Goal: Answer question/provide support: Share knowledge or assist other users

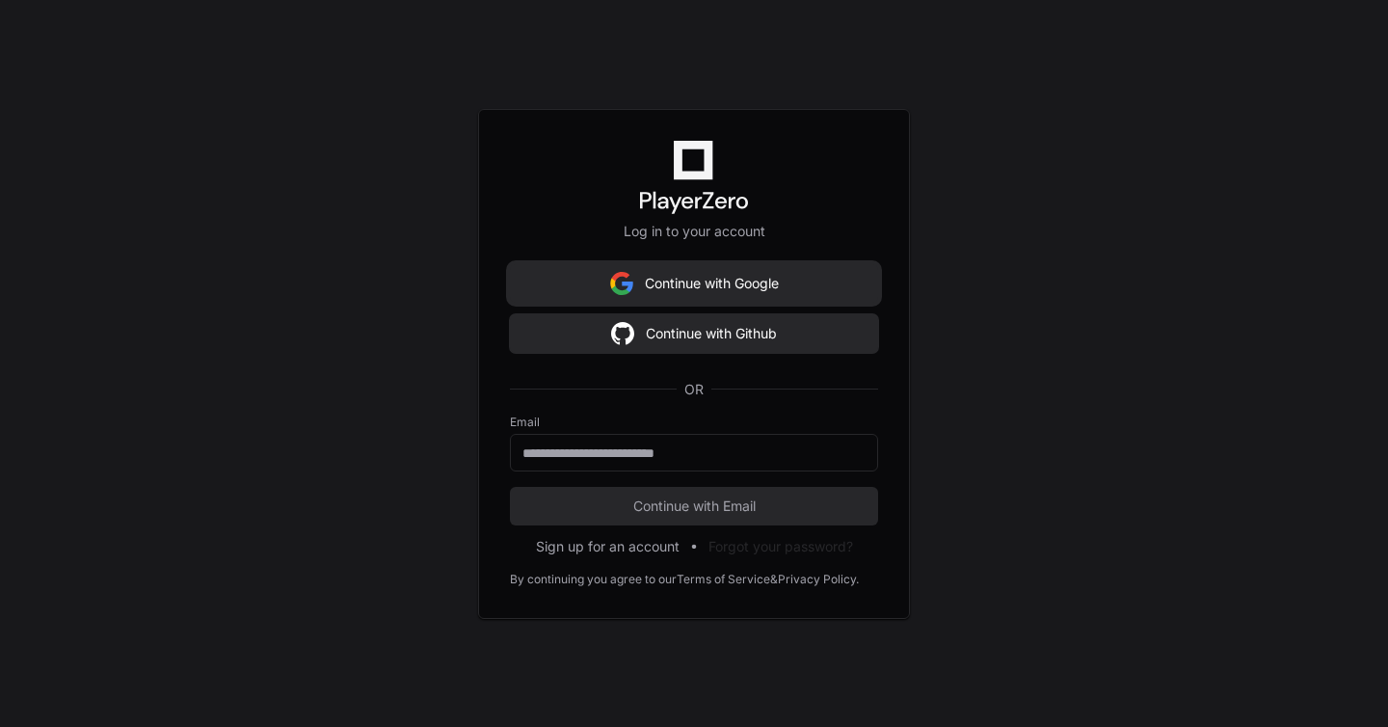
click at [732, 277] on button "Continue with Google" at bounding box center [694, 283] width 368 height 39
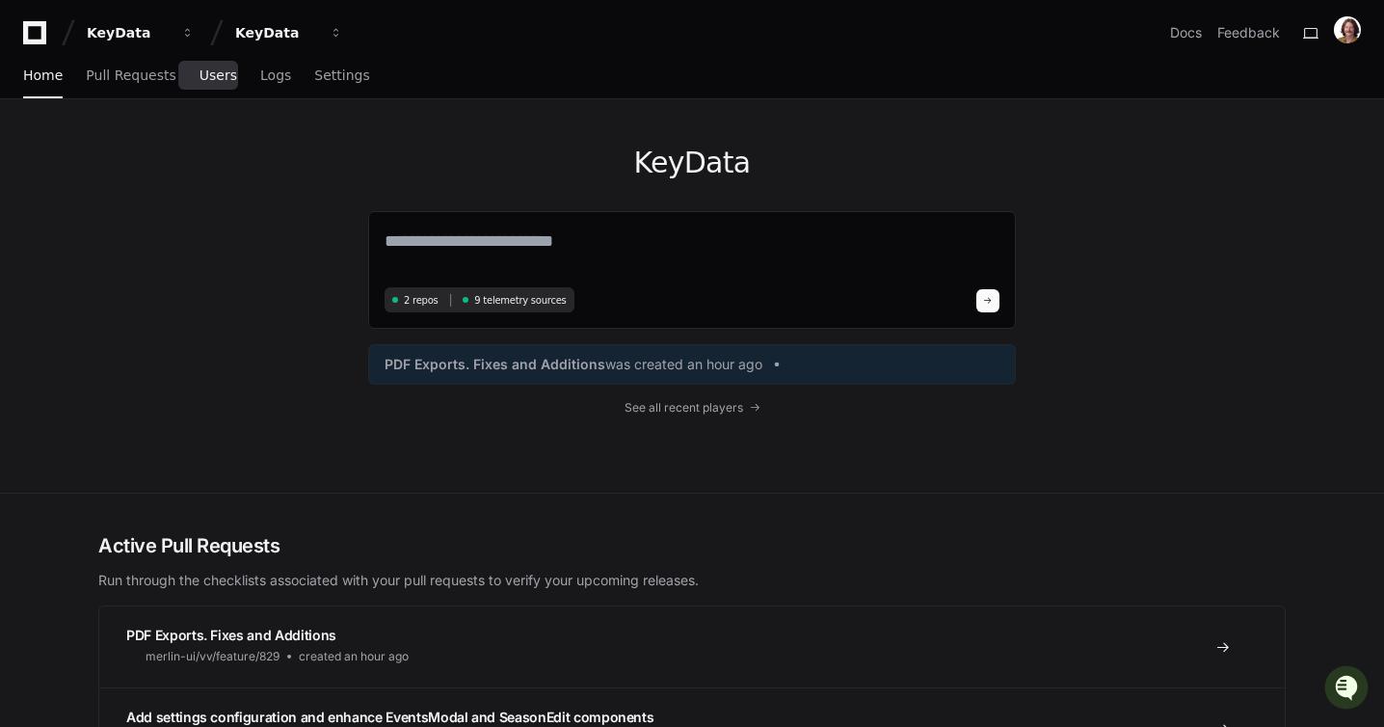
click at [203, 83] on link "Users" at bounding box center [219, 76] width 38 height 44
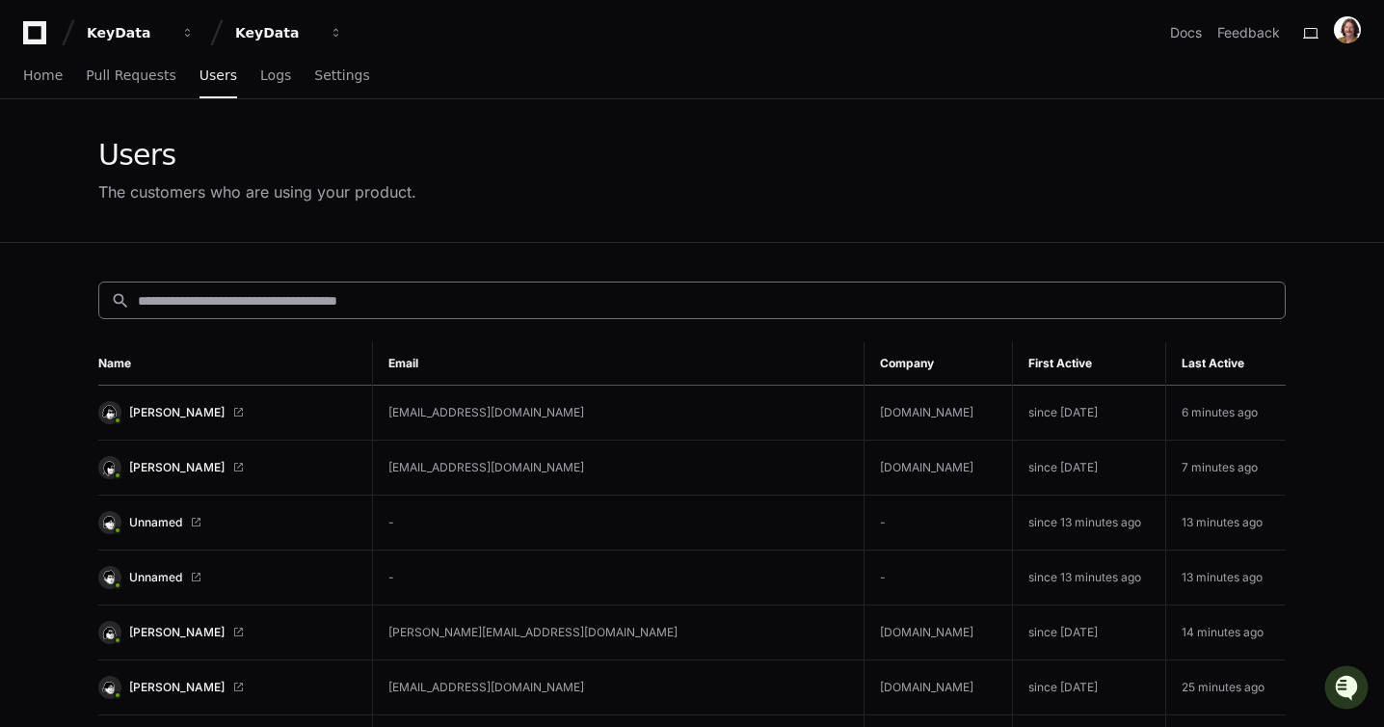
click at [625, 306] on input at bounding box center [706, 300] width 1136 height 19
paste input "**********"
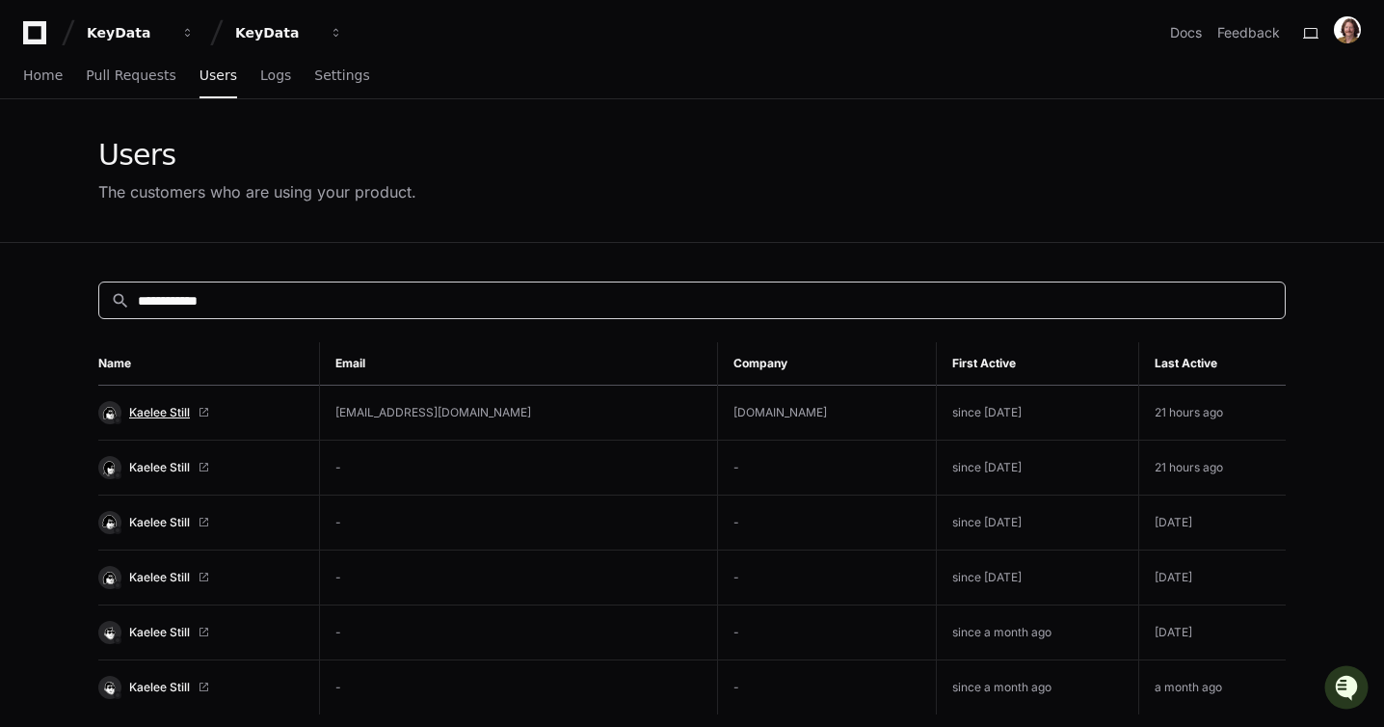
type input "**********"
click at [180, 412] on span "Kaelee Still" at bounding box center [159, 412] width 61 height 15
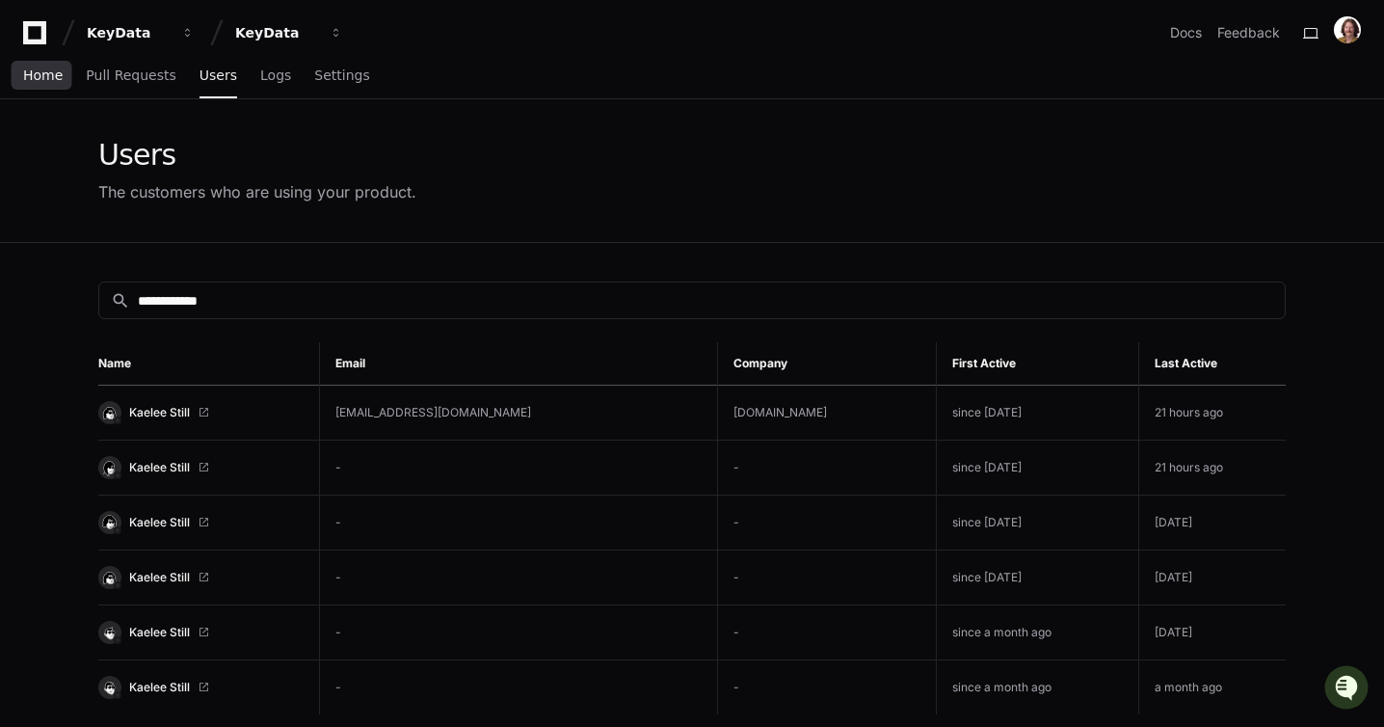
click at [36, 77] on span "Home" at bounding box center [43, 75] width 40 height 12
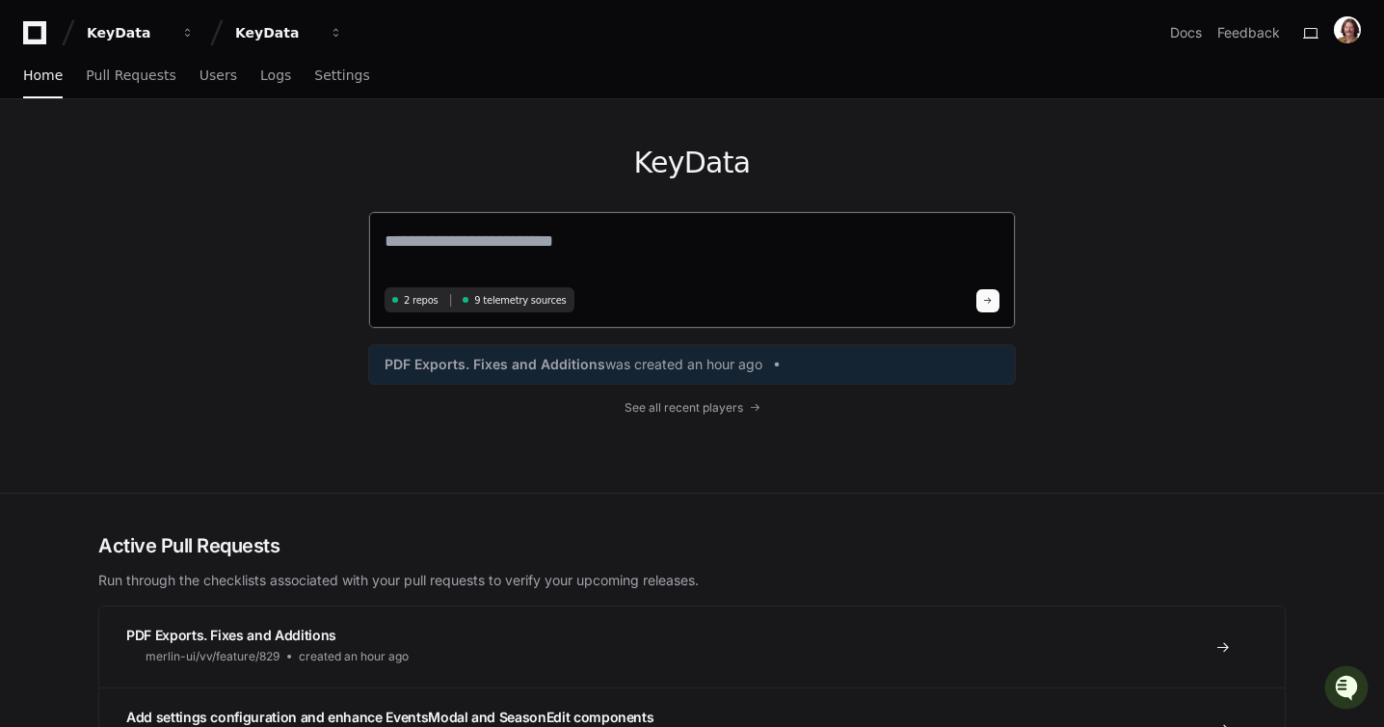
click at [585, 252] on textarea at bounding box center [692, 255] width 615 height 54
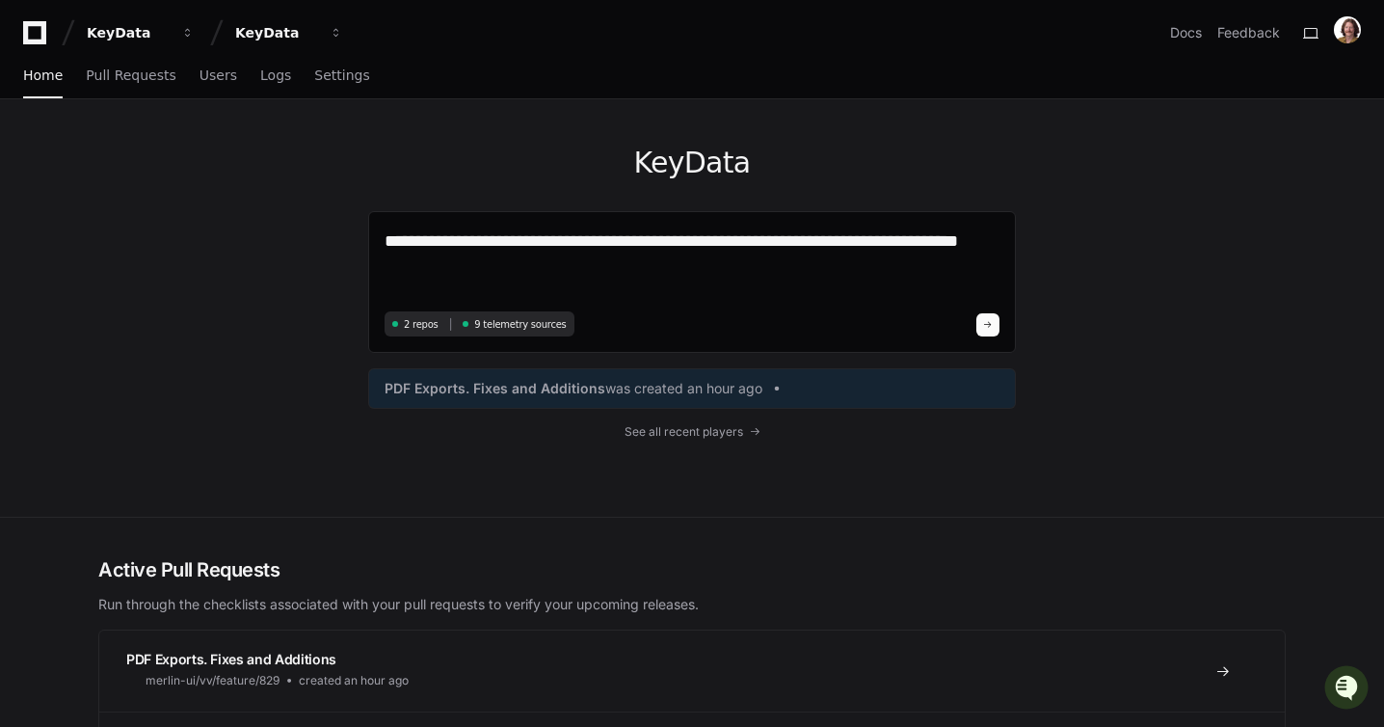
paste textarea "**********"
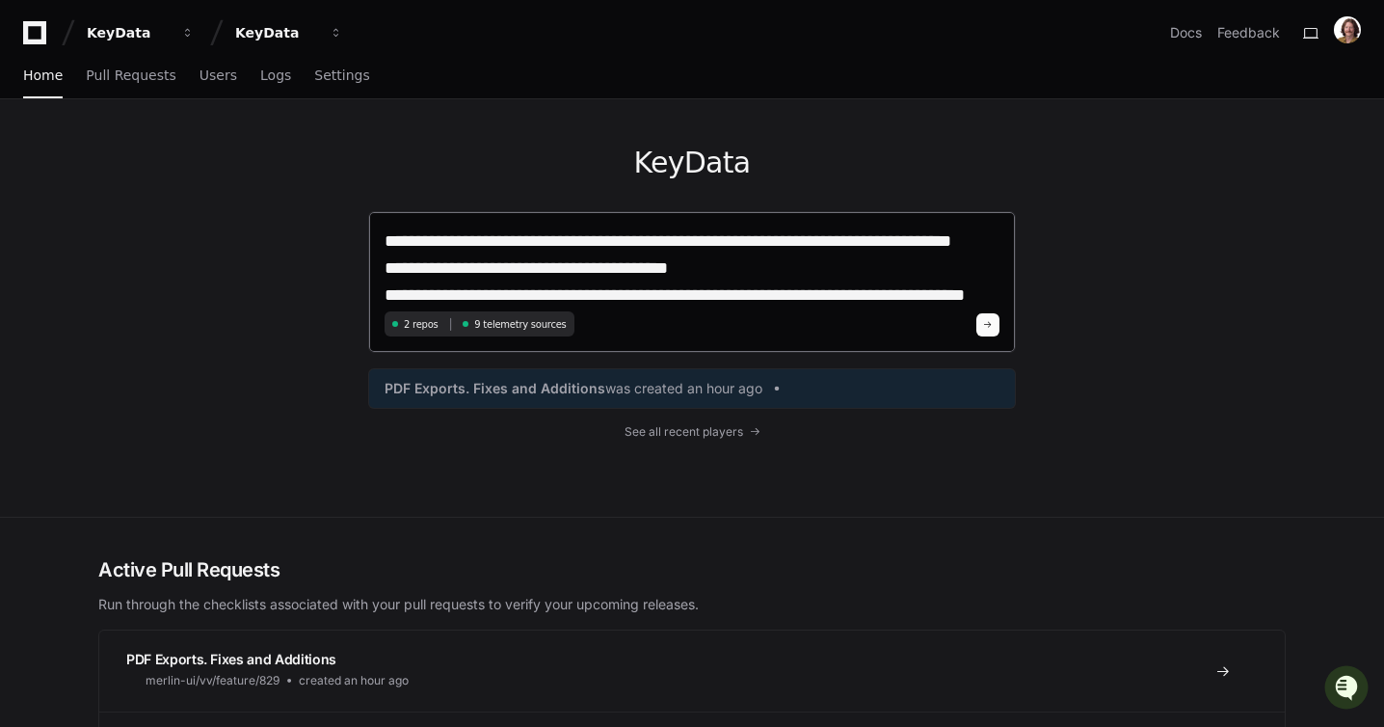
scroll to position [2212, 0]
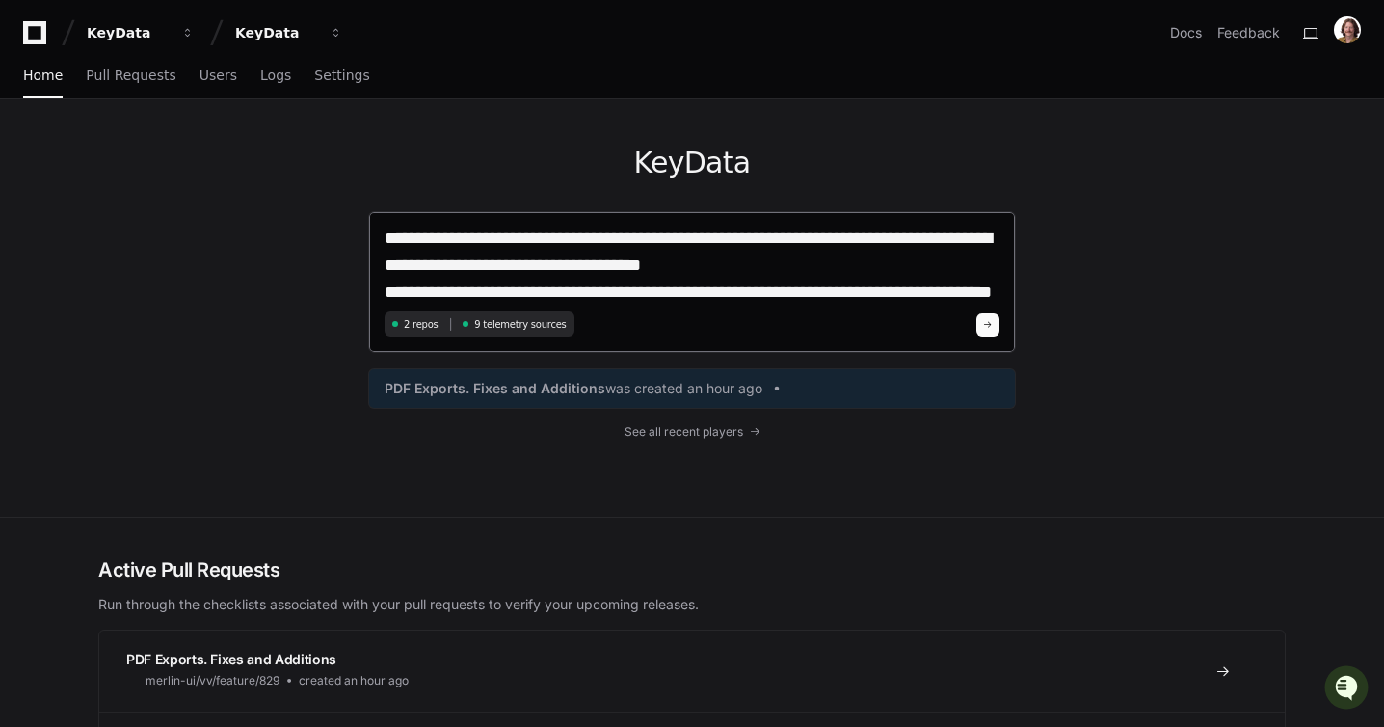
click at [730, 282] on textarea at bounding box center [692, 267] width 615 height 78
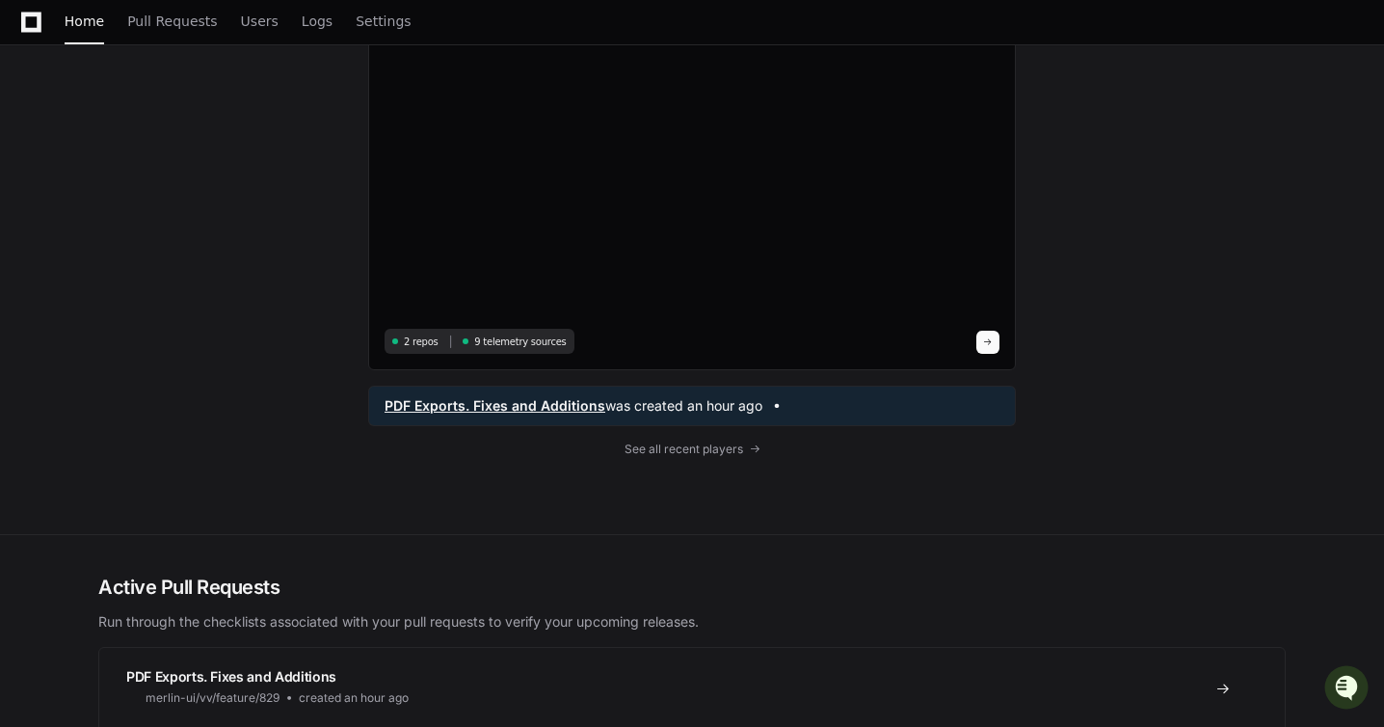
scroll to position [2224, 0]
type textarea "**********"
click at [983, 335] on button at bounding box center [988, 341] width 23 height 23
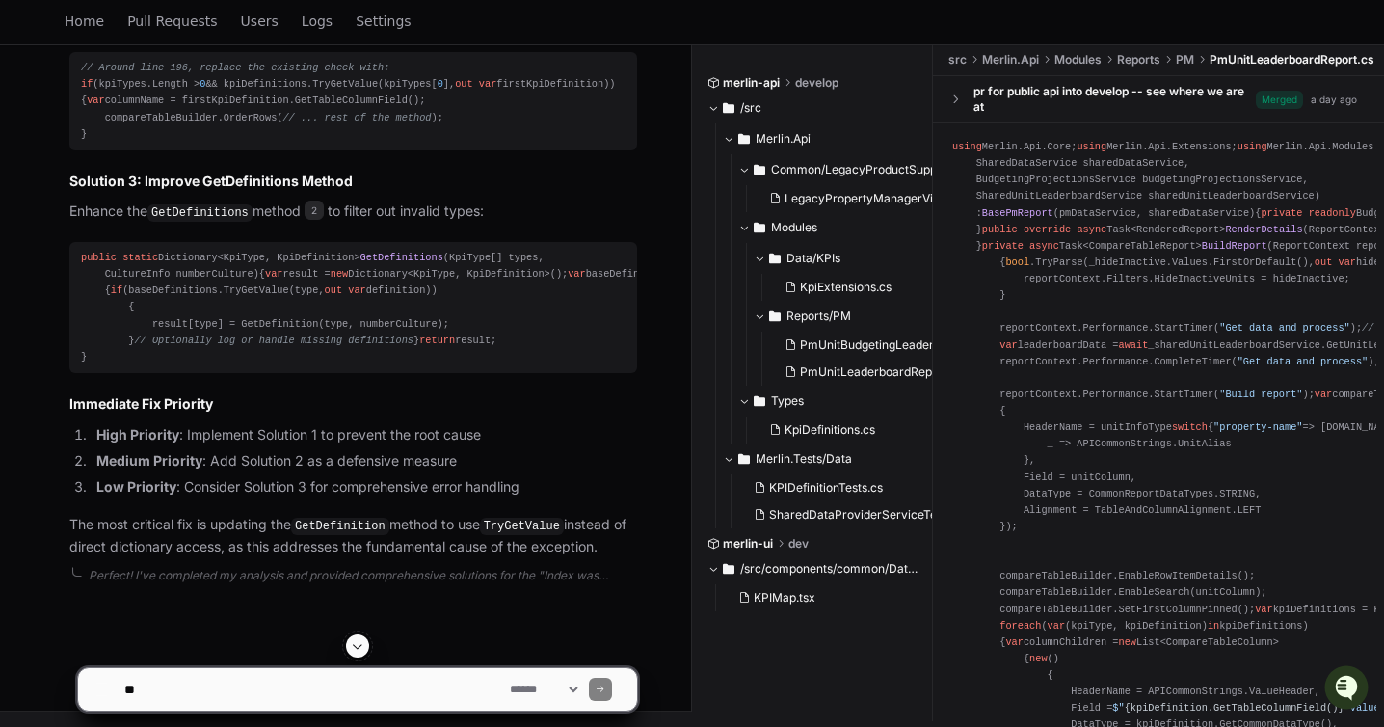
scroll to position [4316, 0]
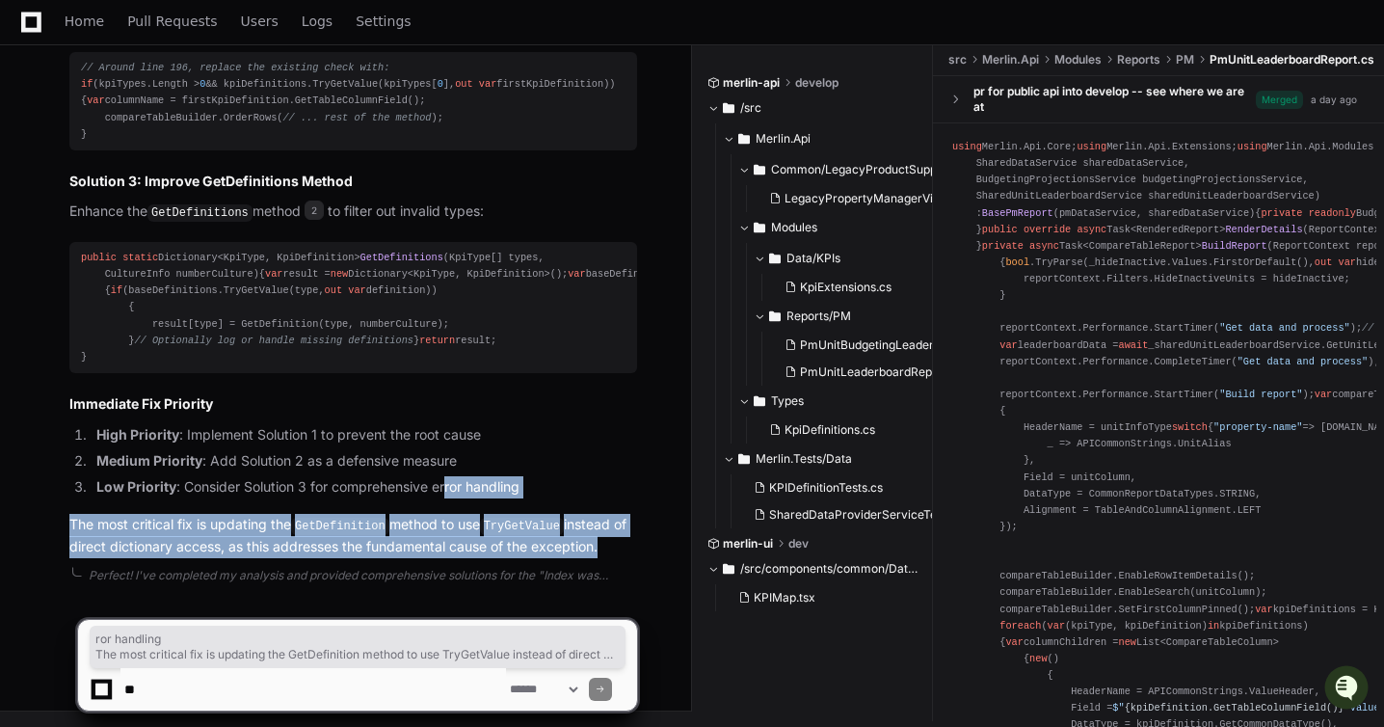
drag, startPoint x: 571, startPoint y: 560, endPoint x: 450, endPoint y: 495, distance: 137.2
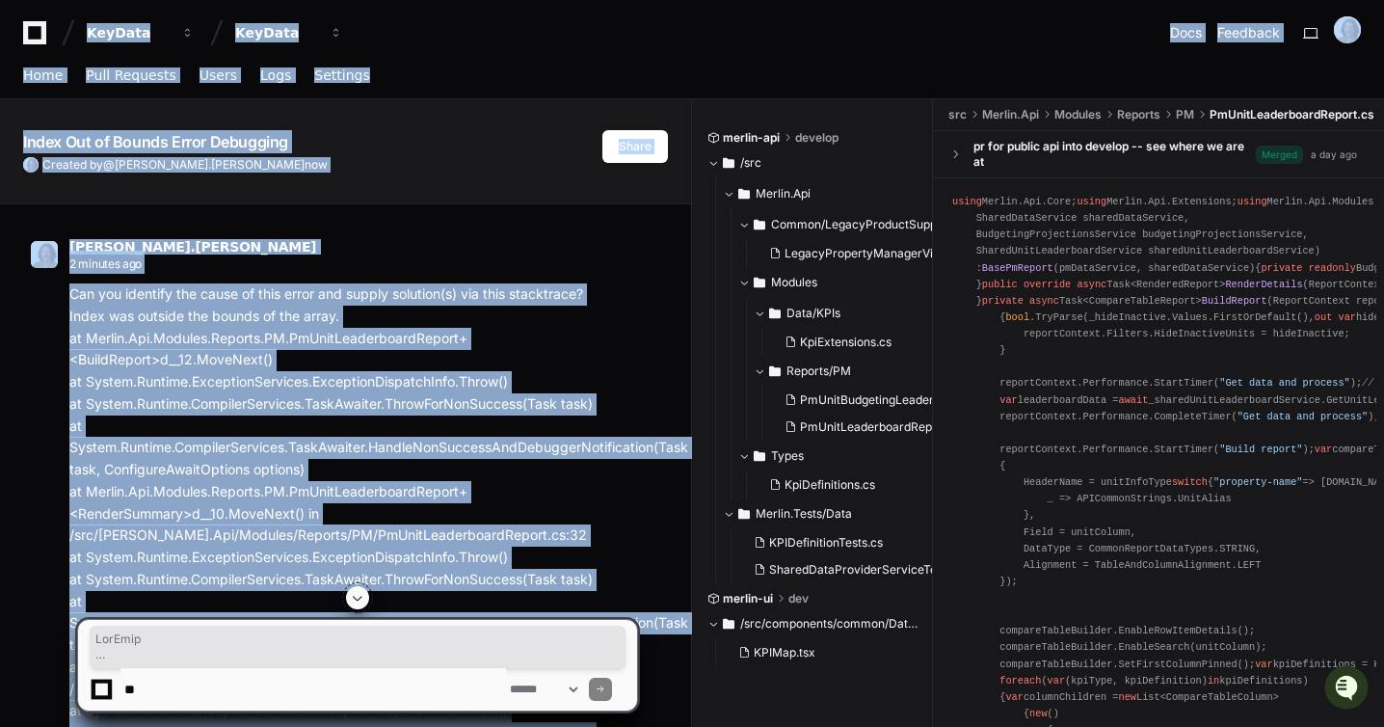
copy div "KeyData KeyData Docs Feedback Home Pull Requests Users Logs Settings Index Out …"
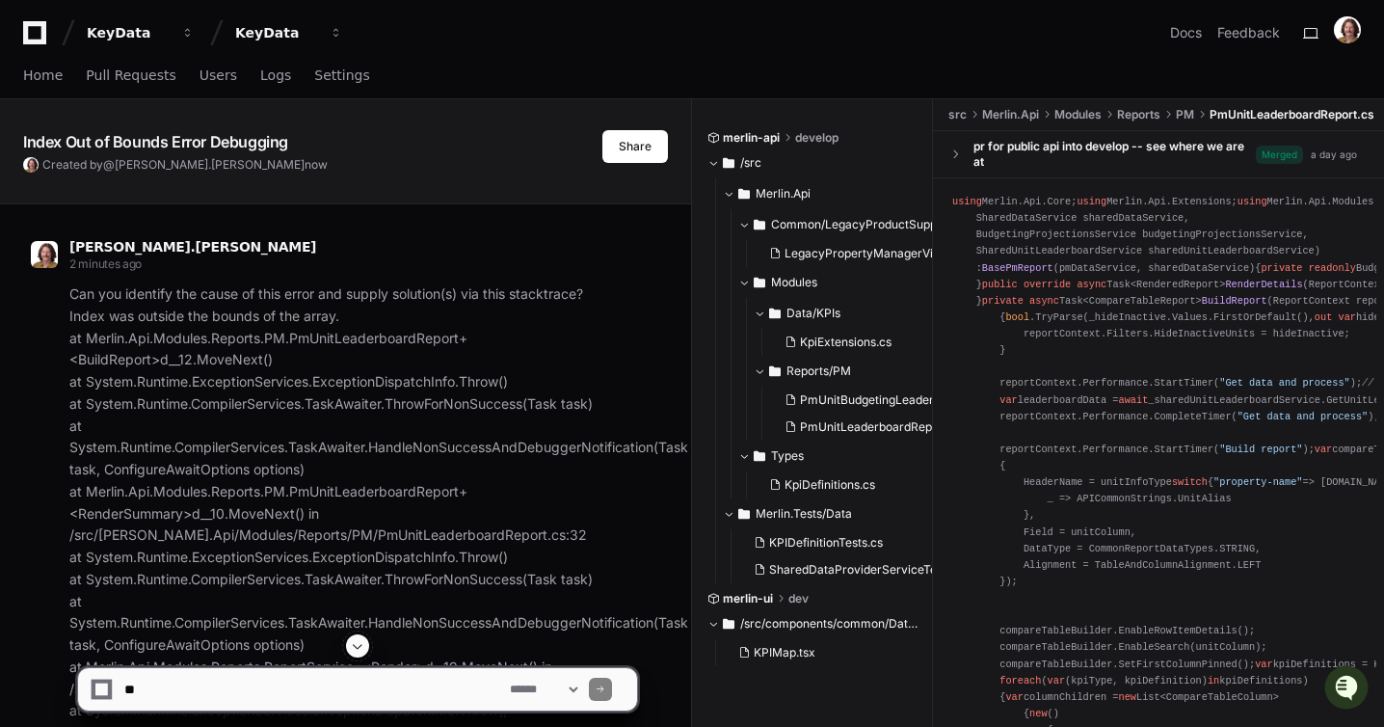
click at [334, 696] on textarea at bounding box center [313, 689] width 386 height 42
paste textarea "**********"
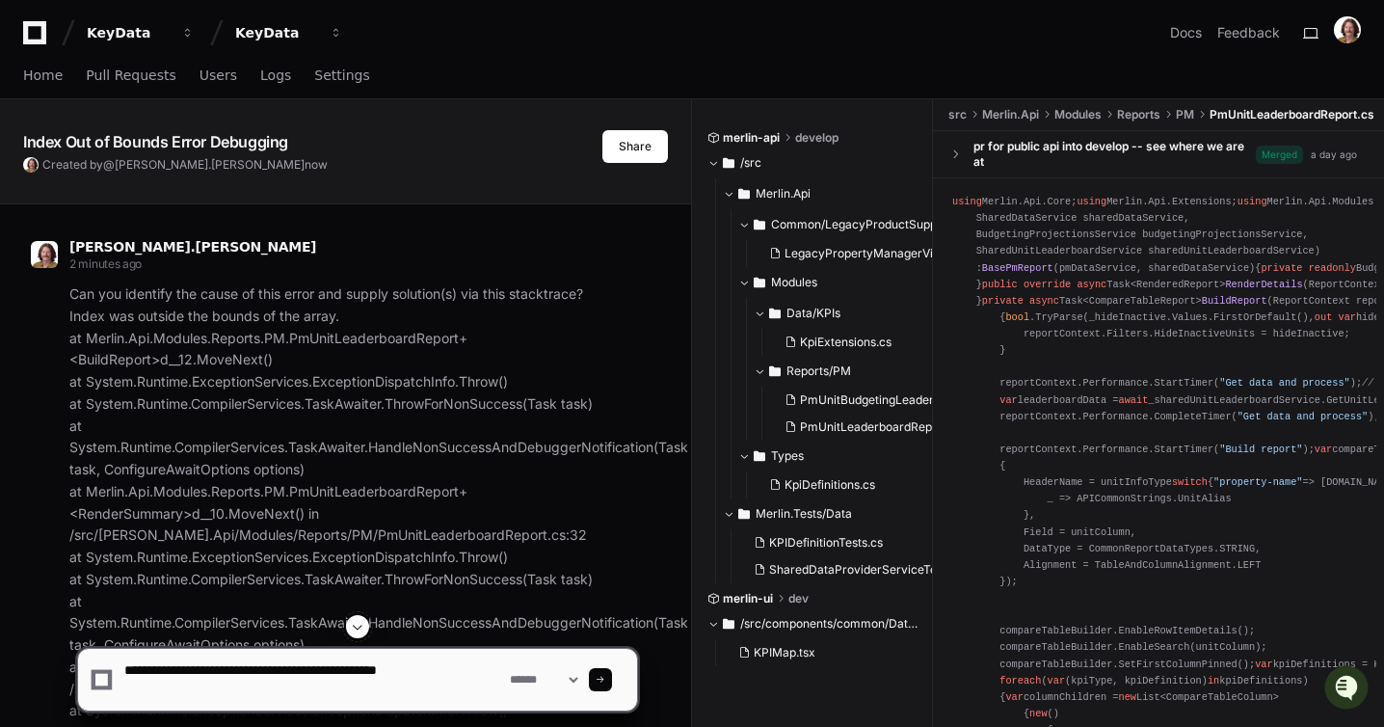
paste textarea "**********"
type textarea "**********"
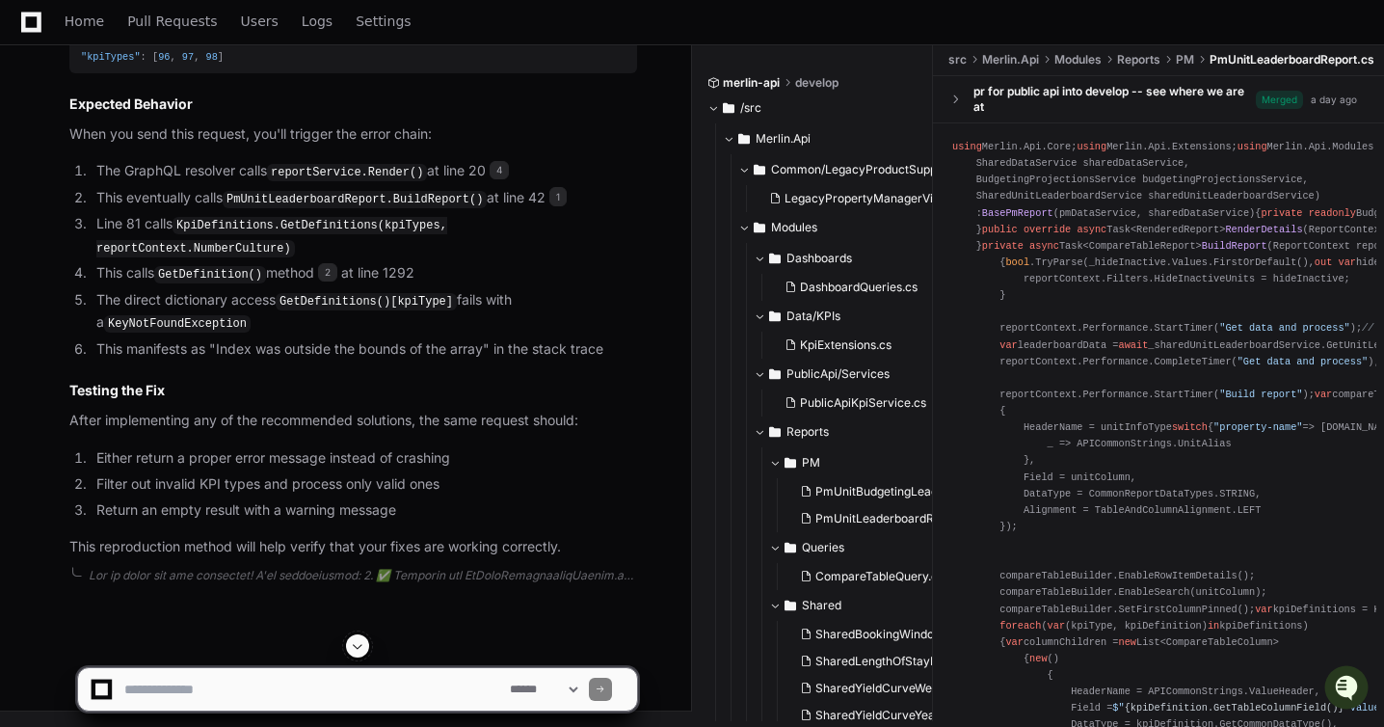
scroll to position [7161, 0]
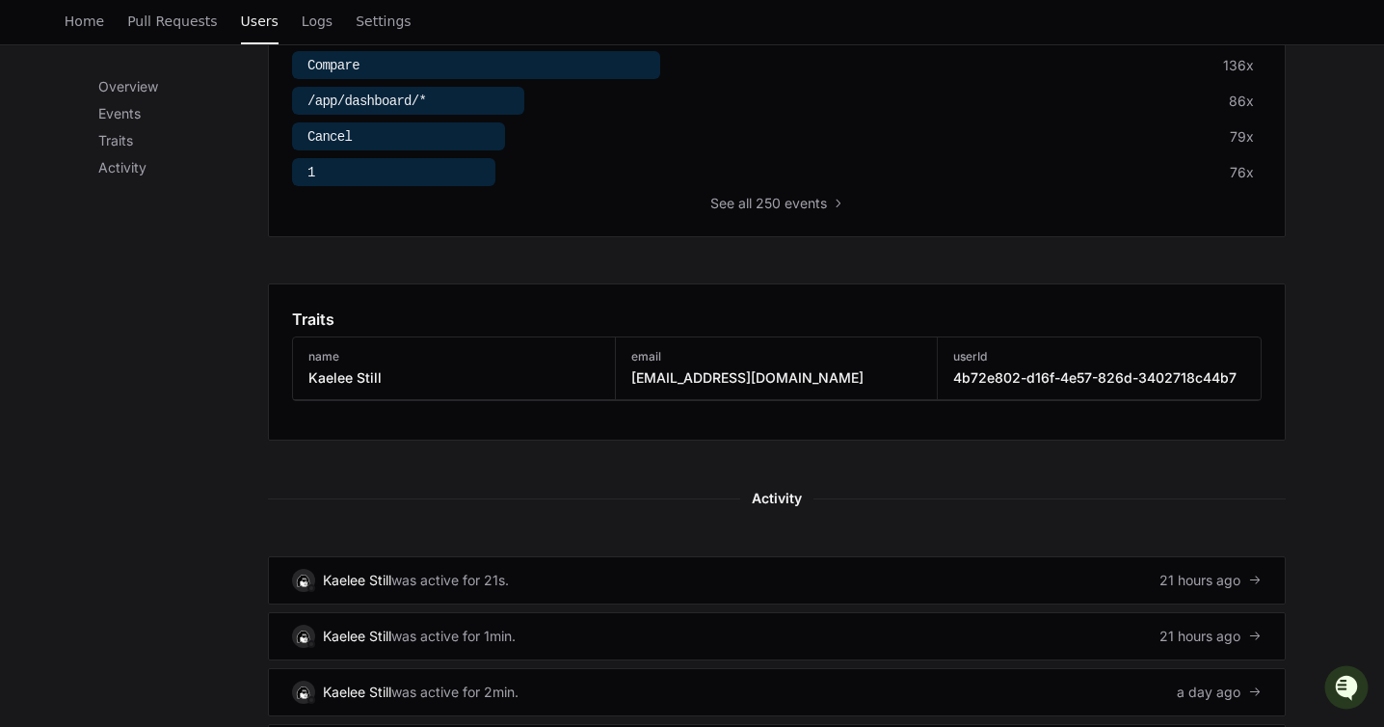
scroll to position [759, 0]
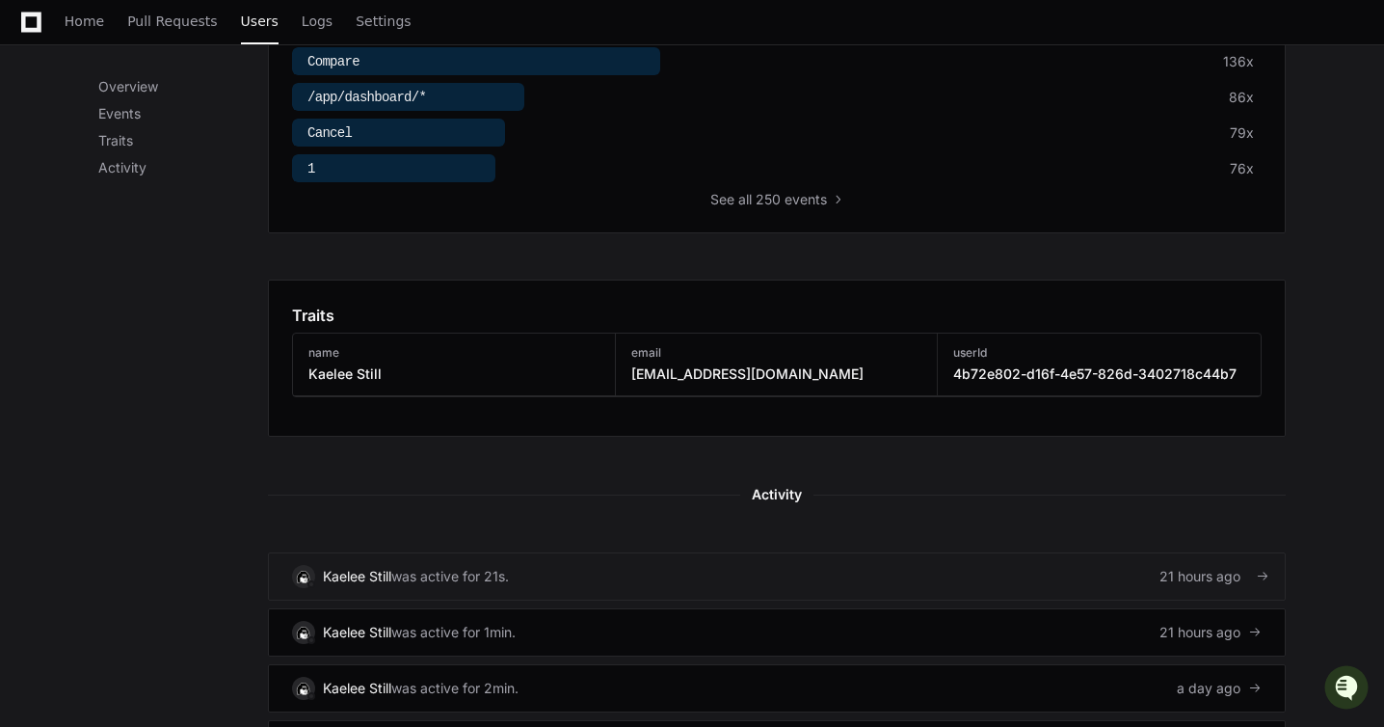
click at [444, 568] on div "was active for 21s." at bounding box center [450, 576] width 118 height 19
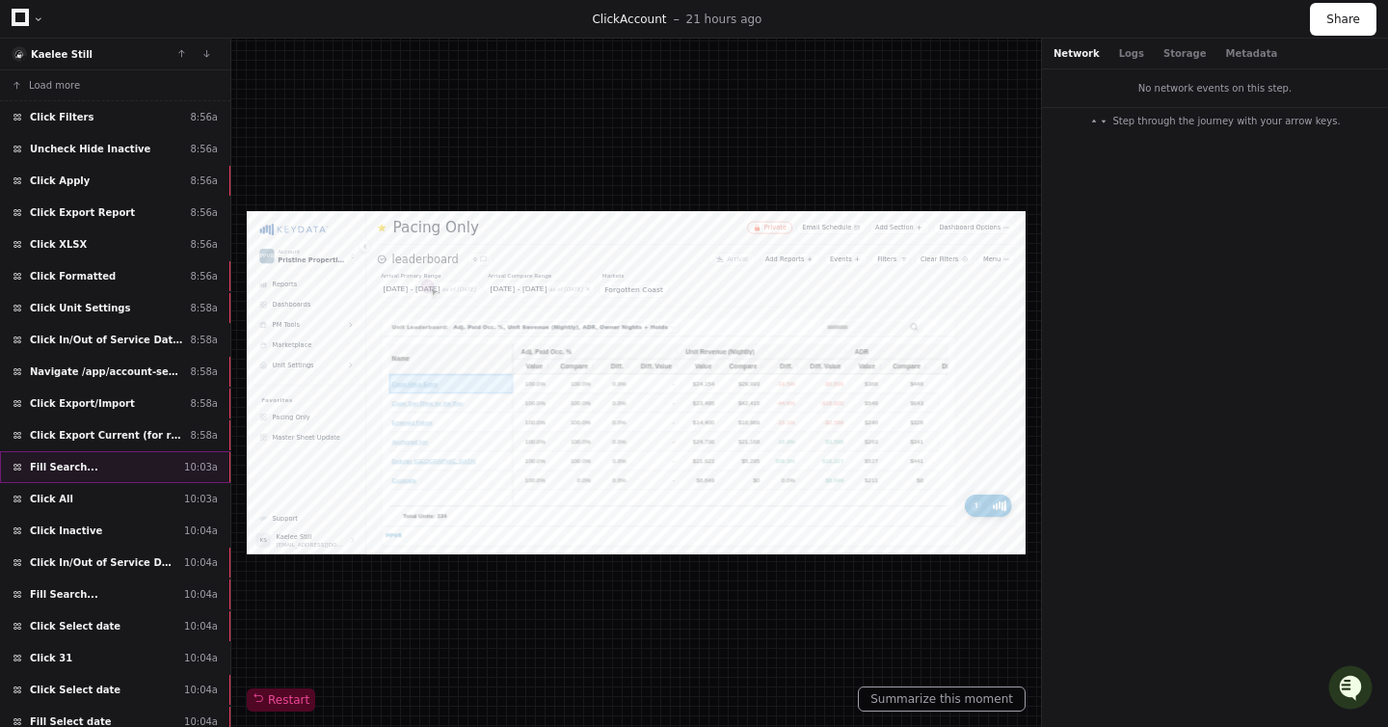
click at [147, 456] on div "Fill Search... 10:03a" at bounding box center [115, 467] width 230 height 32
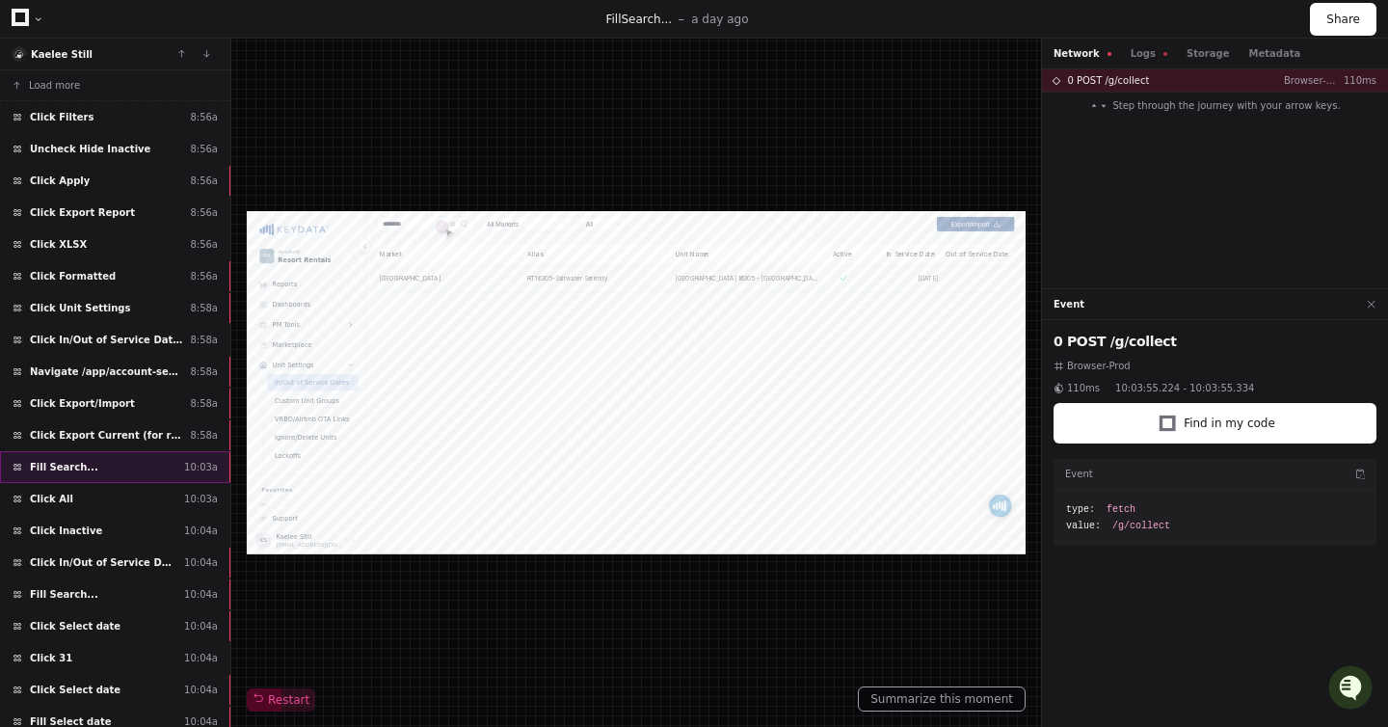
type input "*********"
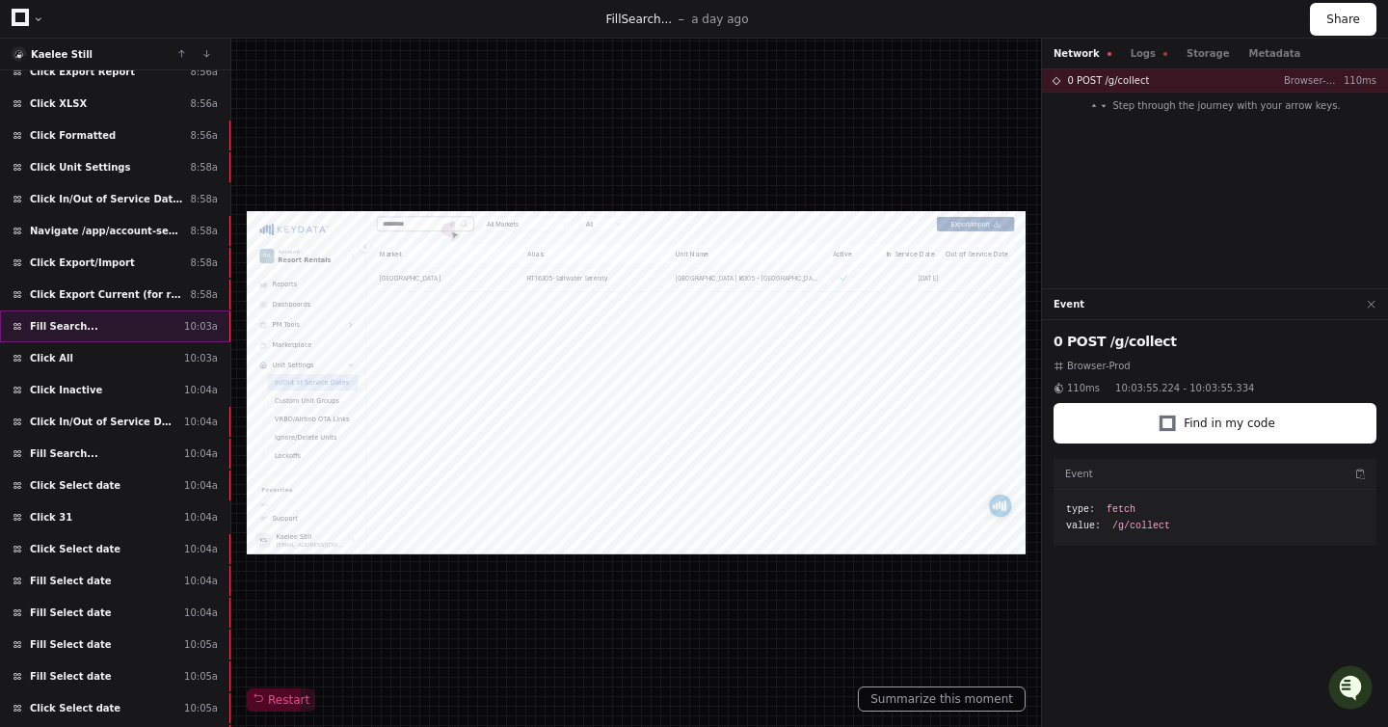
scroll to position [142, 0]
click at [165, 434] on div "Click In/Out of Service Dates 10:04a" at bounding box center [115, 421] width 230 height 32
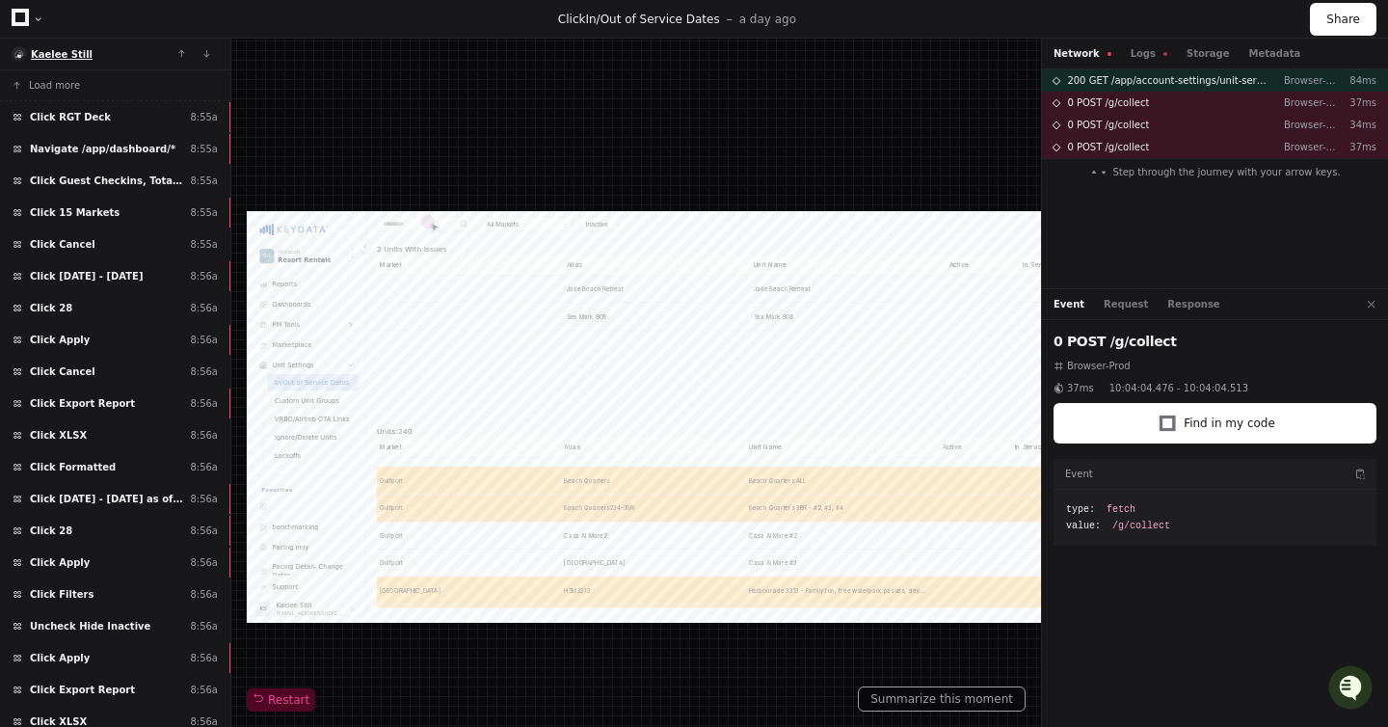
click at [63, 50] on span "Kaelee Still" at bounding box center [62, 54] width 62 height 11
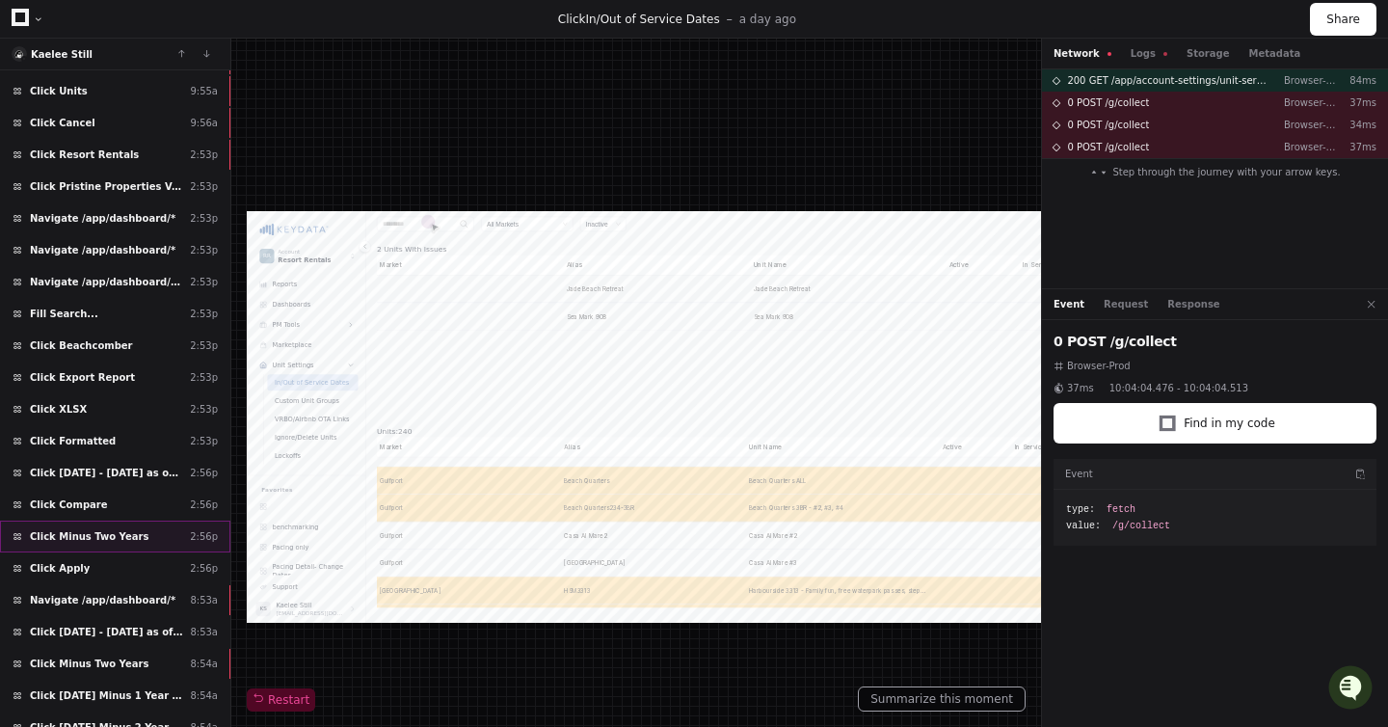
scroll to position [220, 0]
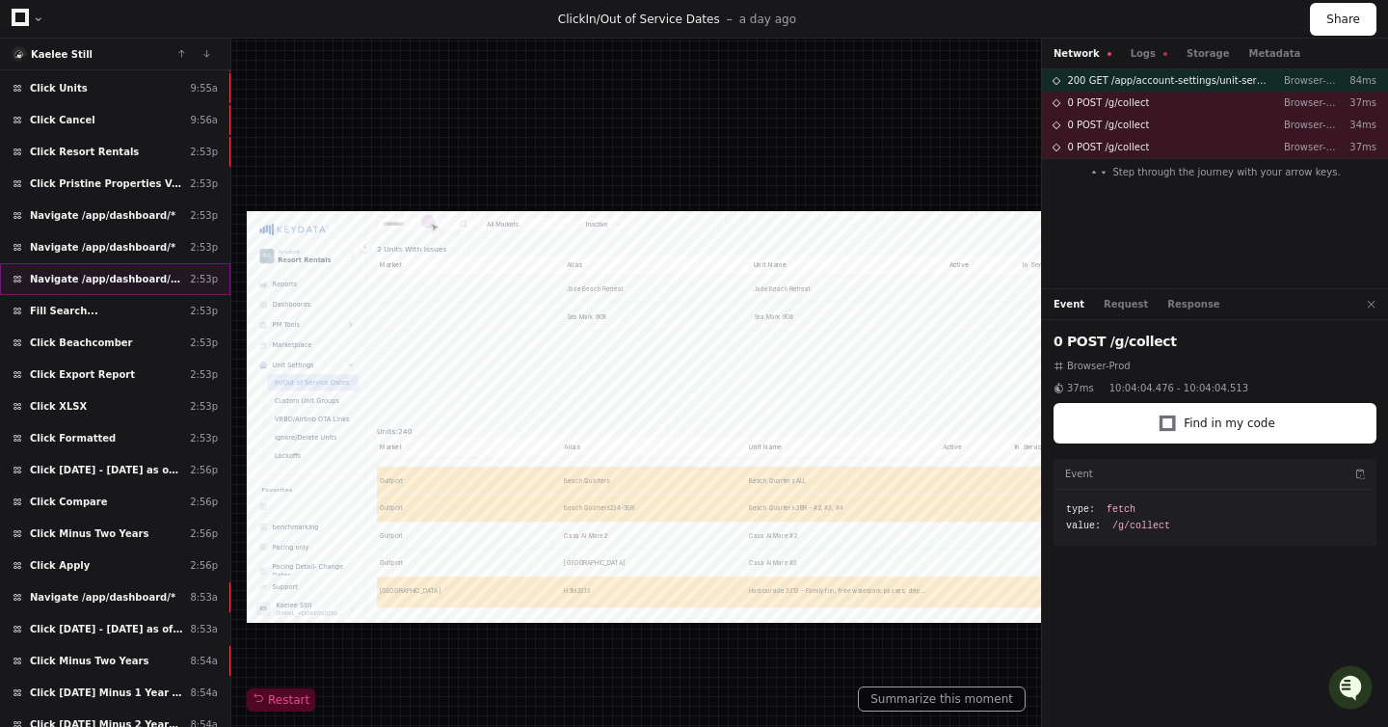
click at [124, 276] on span "Navigate /app/dashboard/* (Pacing Only)" at bounding box center [106, 279] width 152 height 14
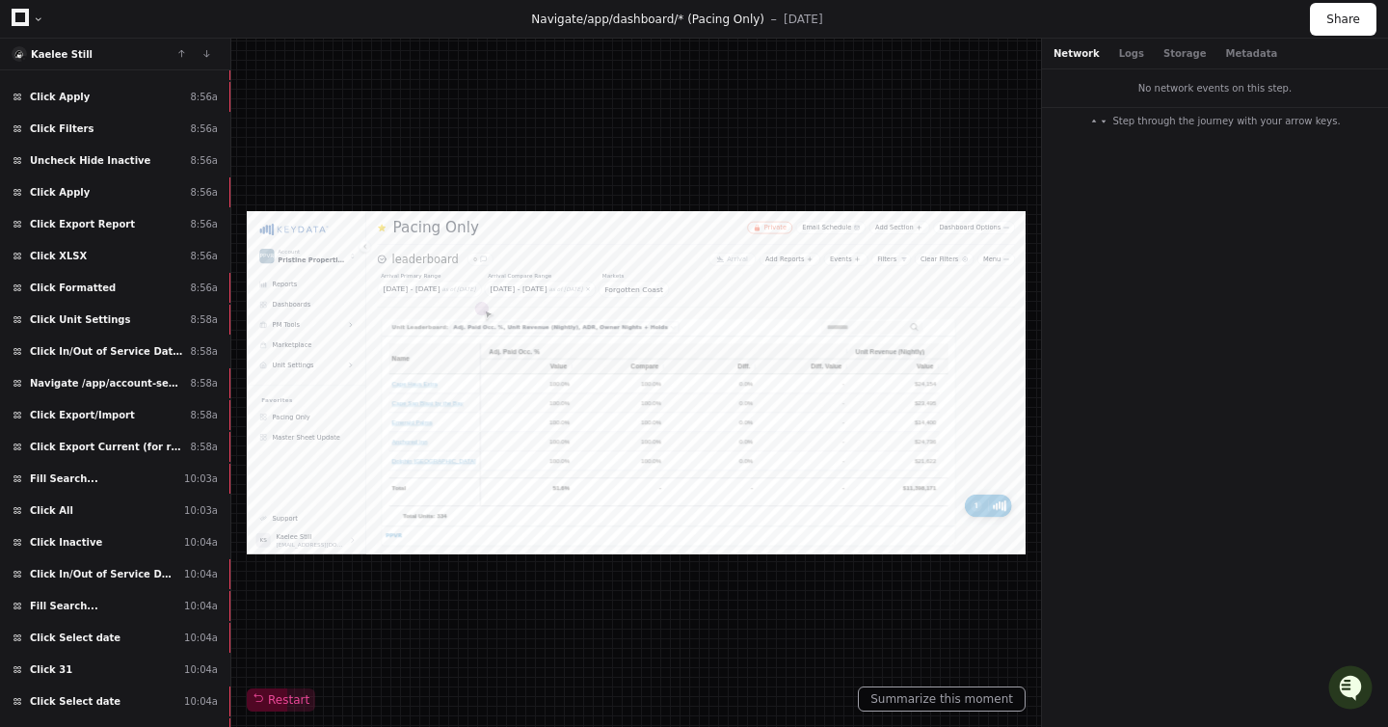
scroll to position [1477, 0]
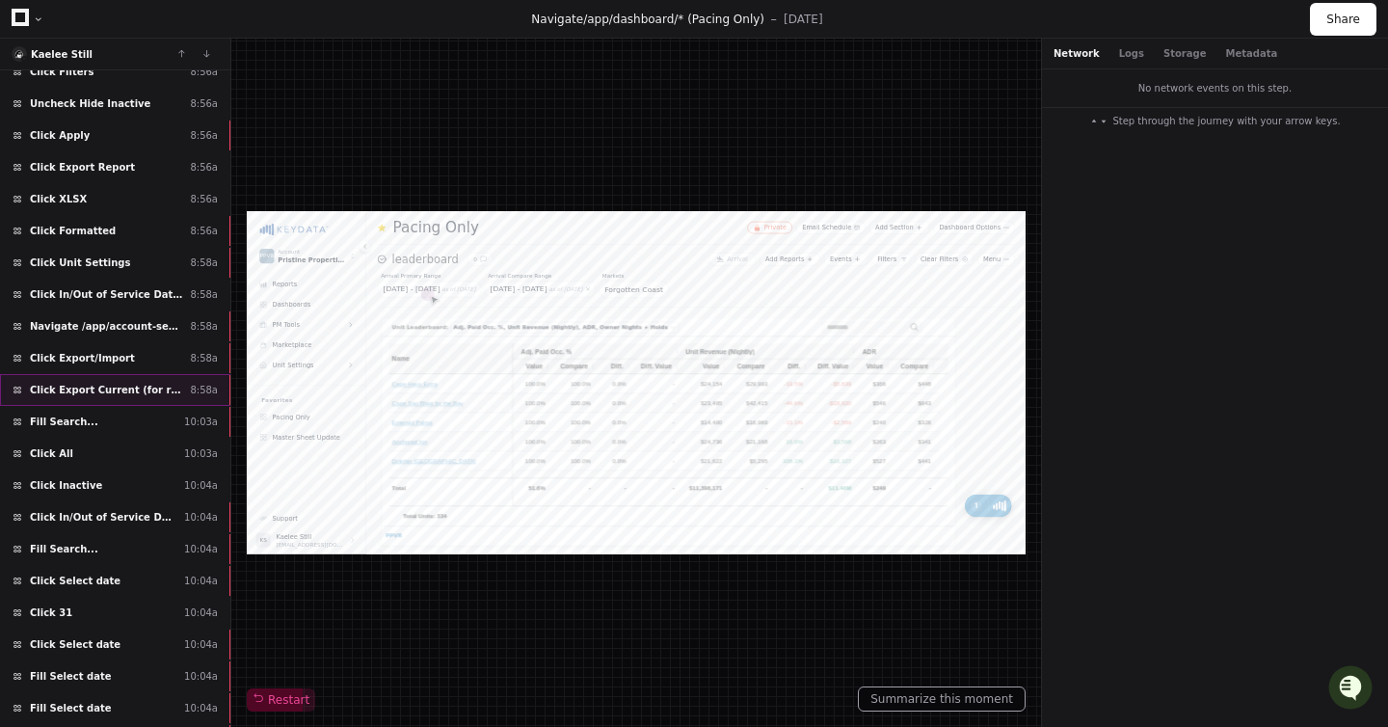
click at [123, 391] on span "Click Export Current (for review)" at bounding box center [106, 390] width 152 height 14
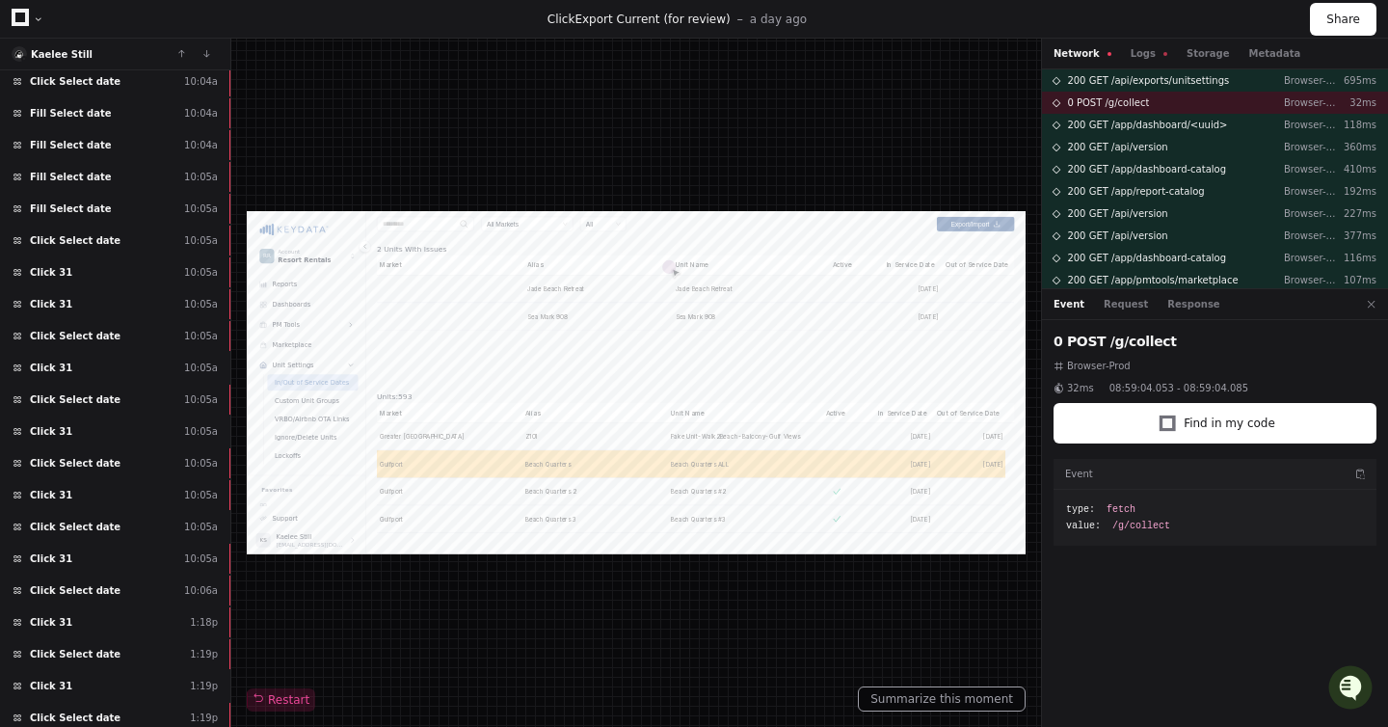
scroll to position [2041, 0]
click at [99, 502] on div "Click 31 10:05a" at bounding box center [115, 494] width 230 height 32
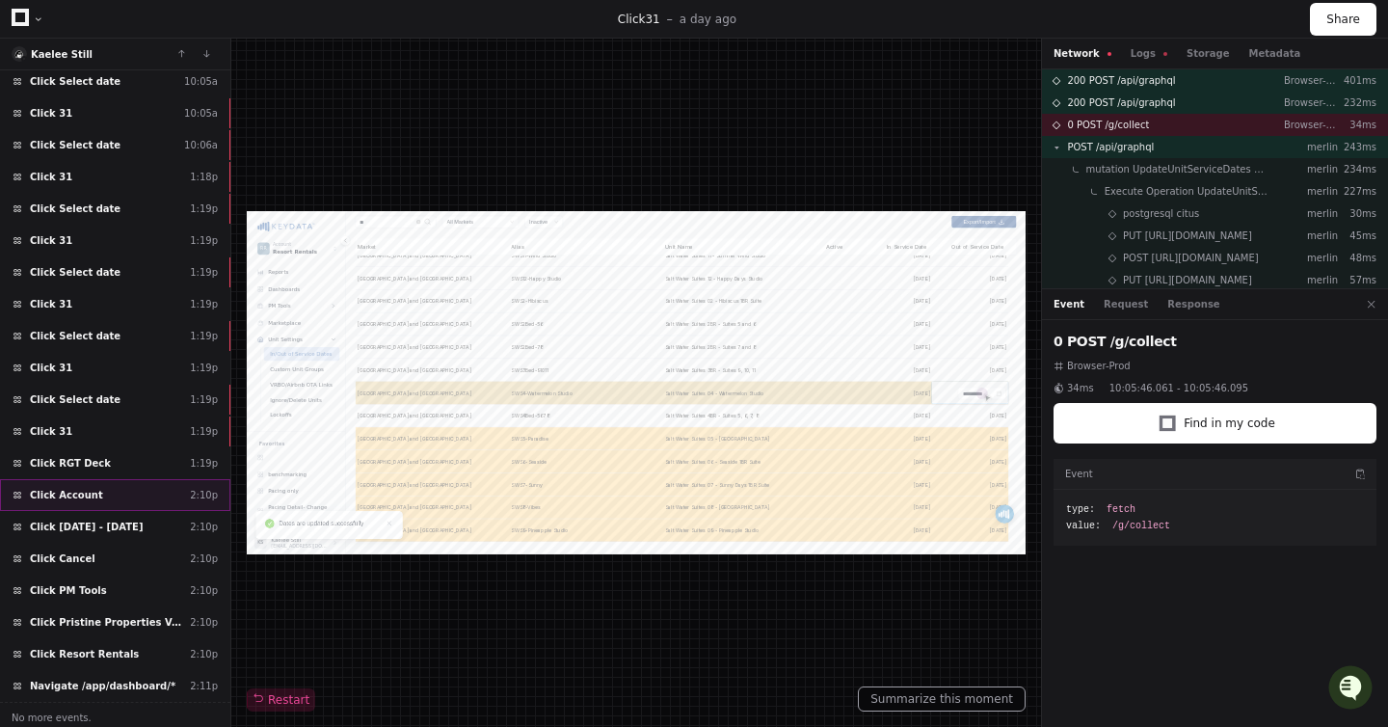
scroll to position [2490, 0]
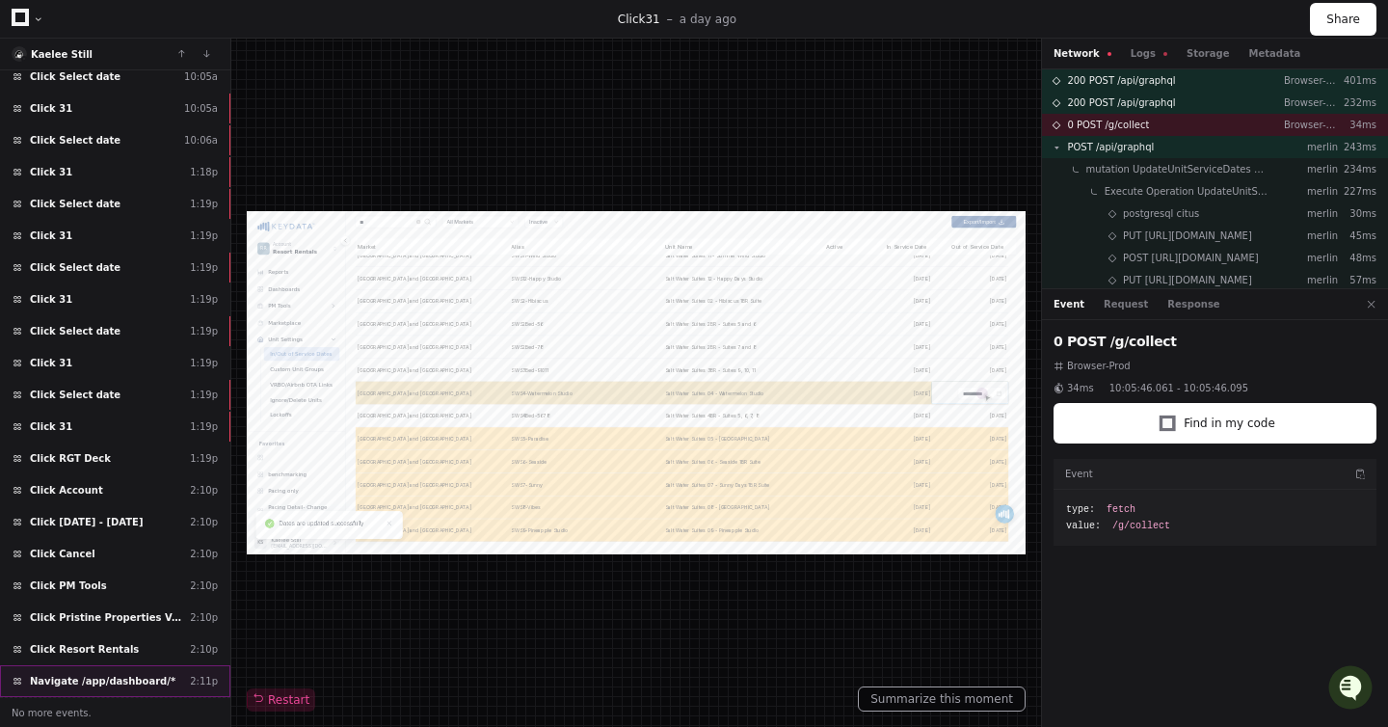
click at [117, 674] on span "Navigate /app/dashboard/*" at bounding box center [103, 681] width 146 height 14
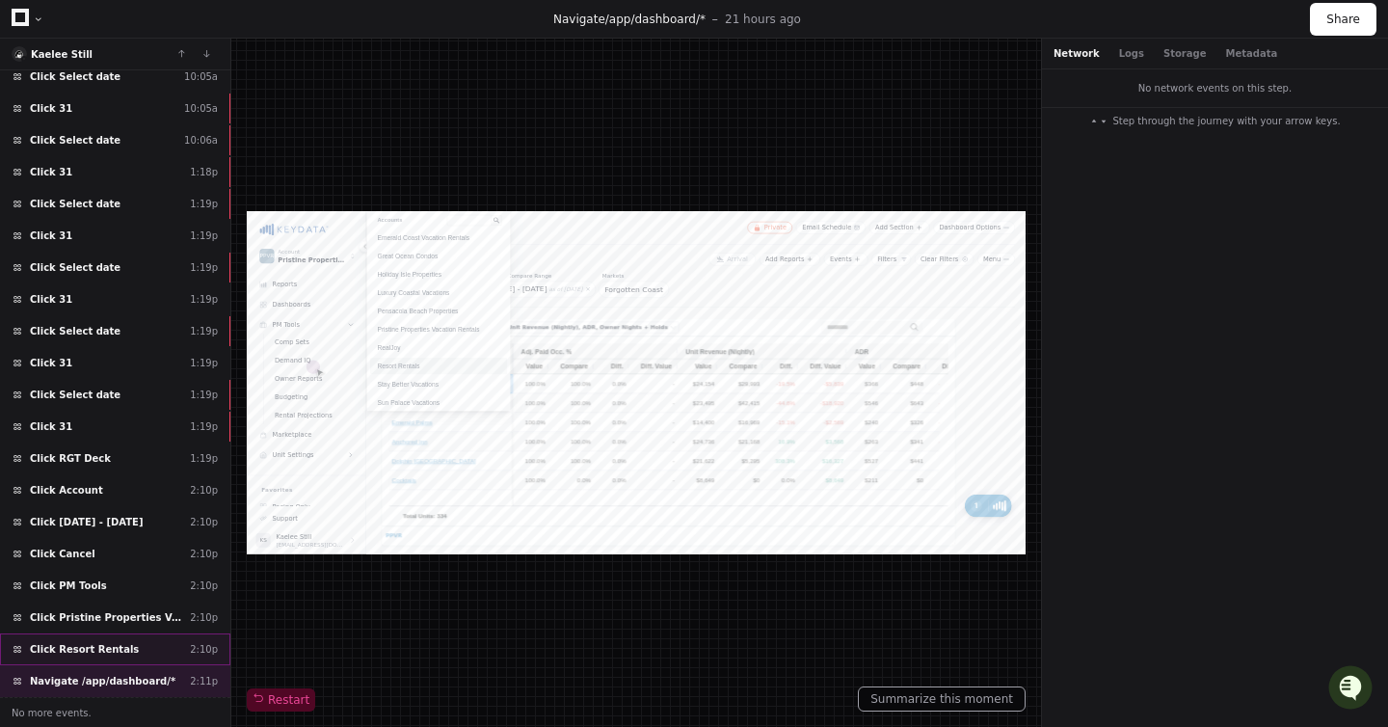
click at [114, 647] on span "Click Resort Rentals" at bounding box center [84, 649] width 109 height 14
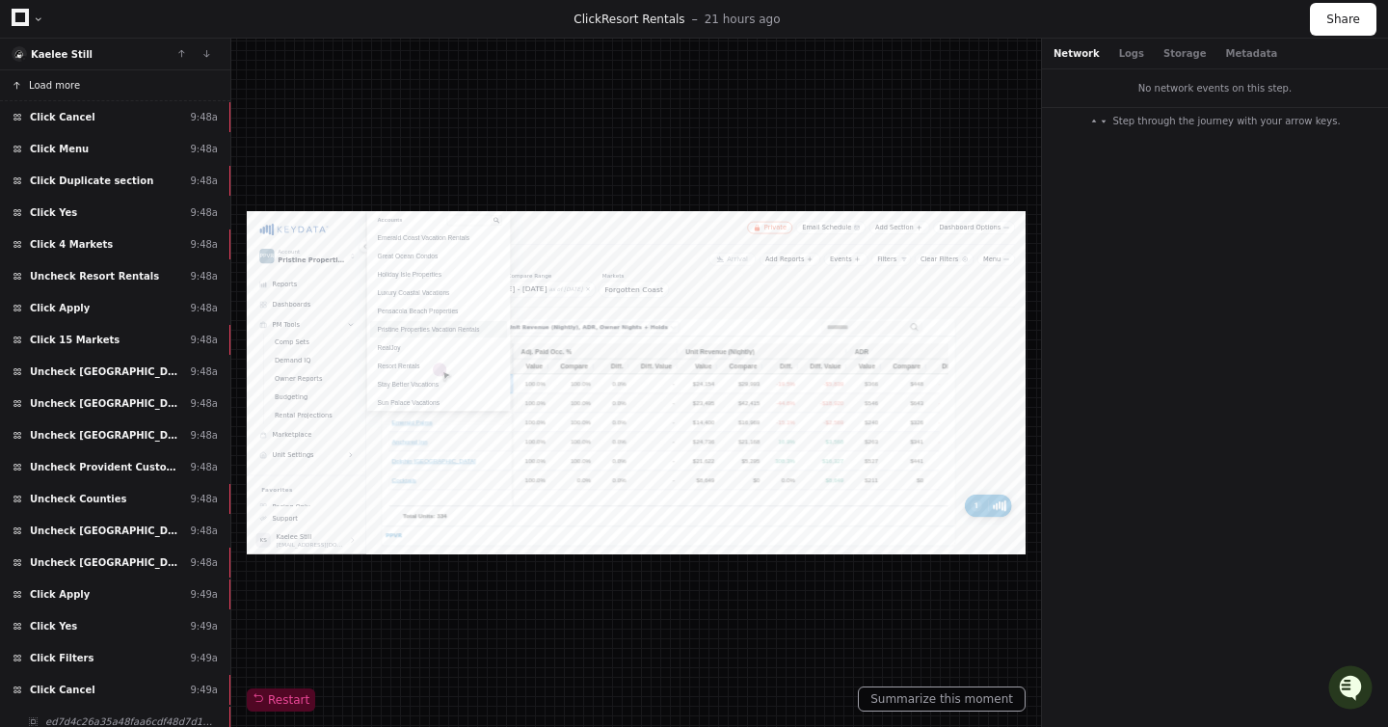
click at [67, 89] on span "Load more" at bounding box center [54, 85] width 51 height 14
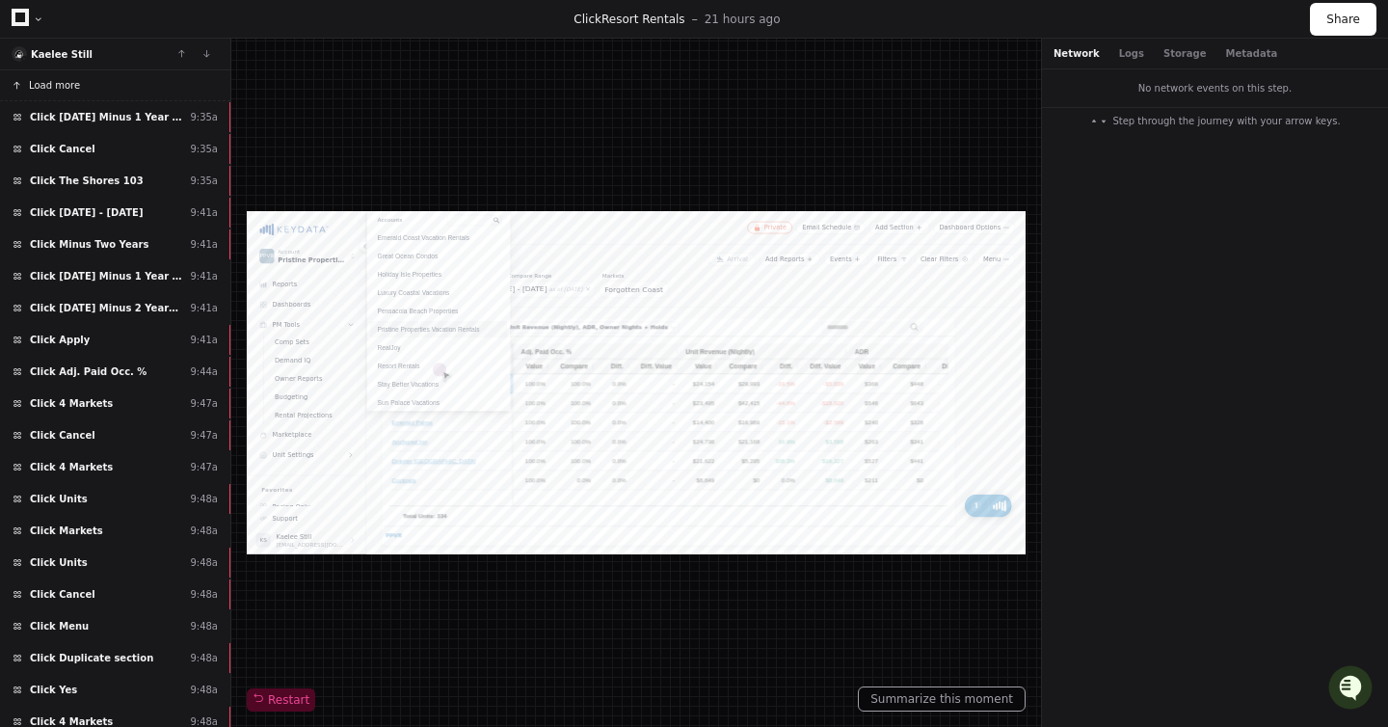
click at [66, 88] on span "Load more" at bounding box center [54, 85] width 51 height 14
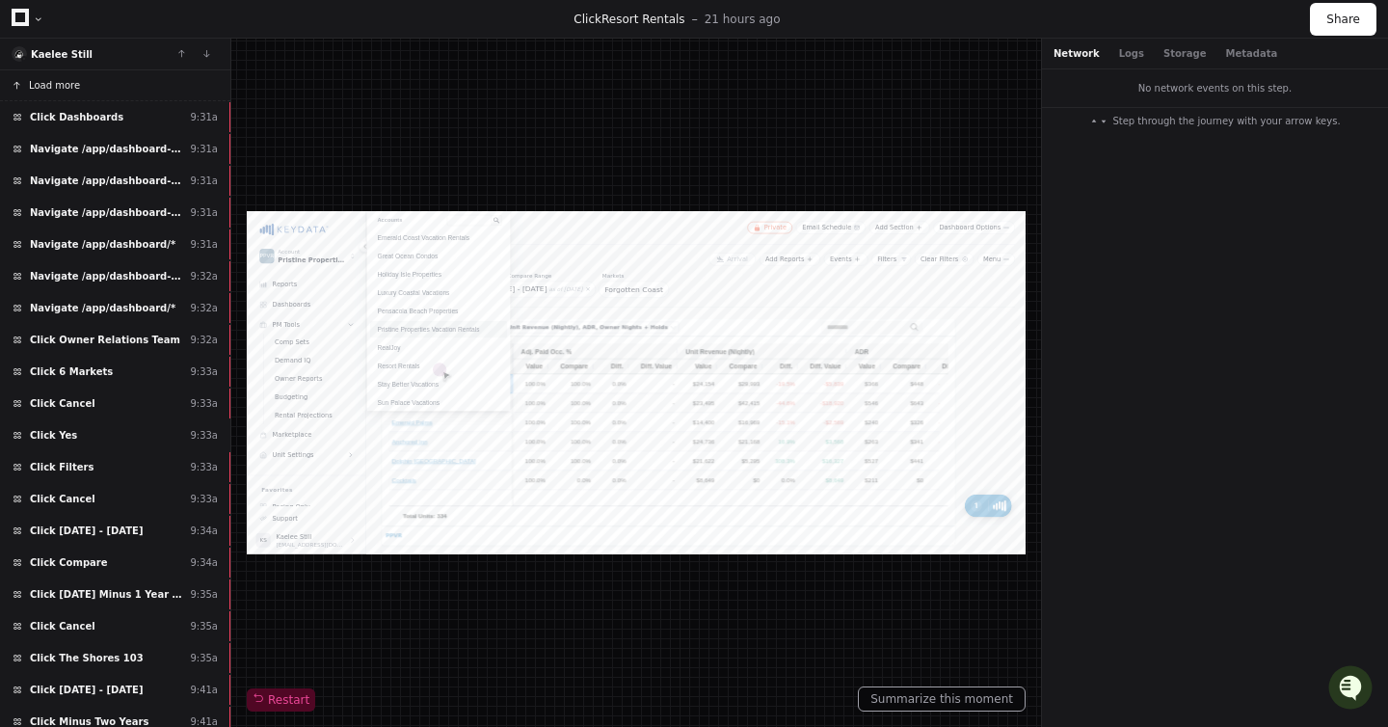
click at [63, 85] on span "Load more" at bounding box center [54, 85] width 51 height 14
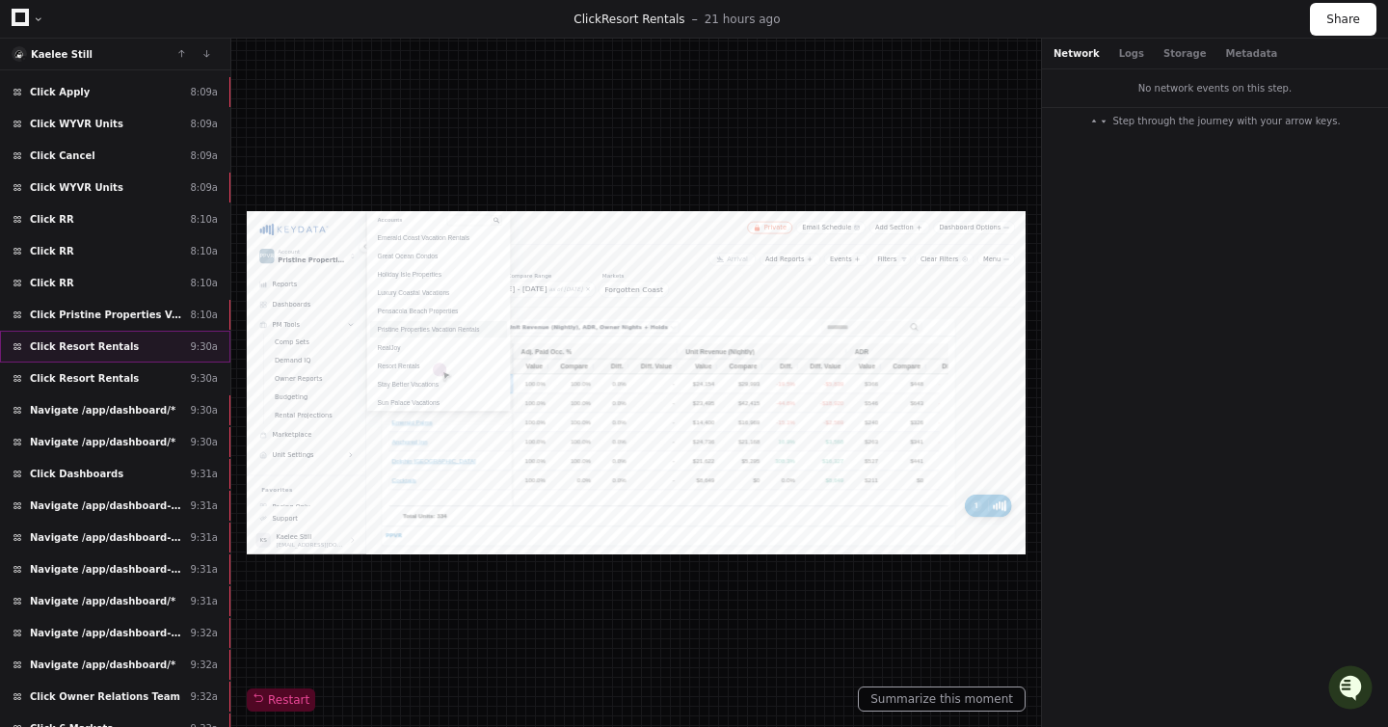
click at [101, 332] on div "Click Resort Rentals 9:30a" at bounding box center [115, 347] width 230 height 32
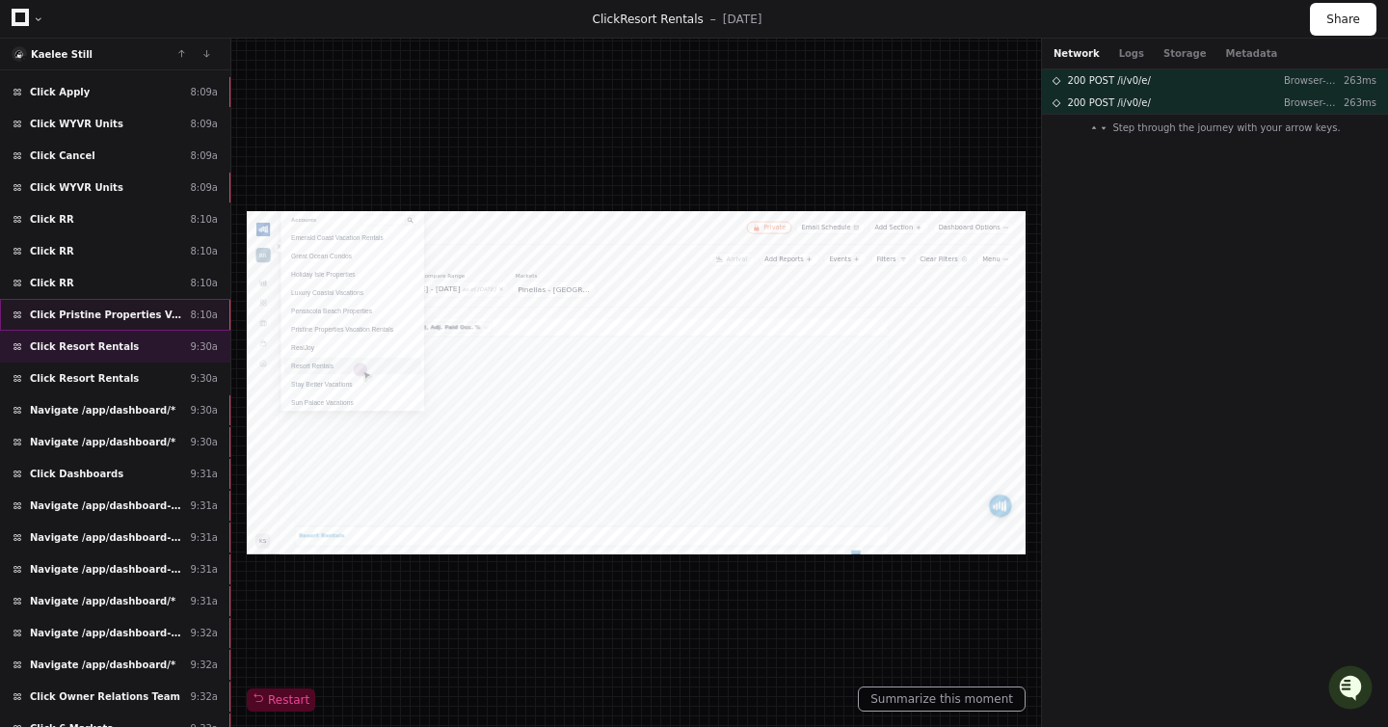
click at [127, 316] on span "Click Pristine Properties Vacation Rentals" at bounding box center [106, 315] width 152 height 14
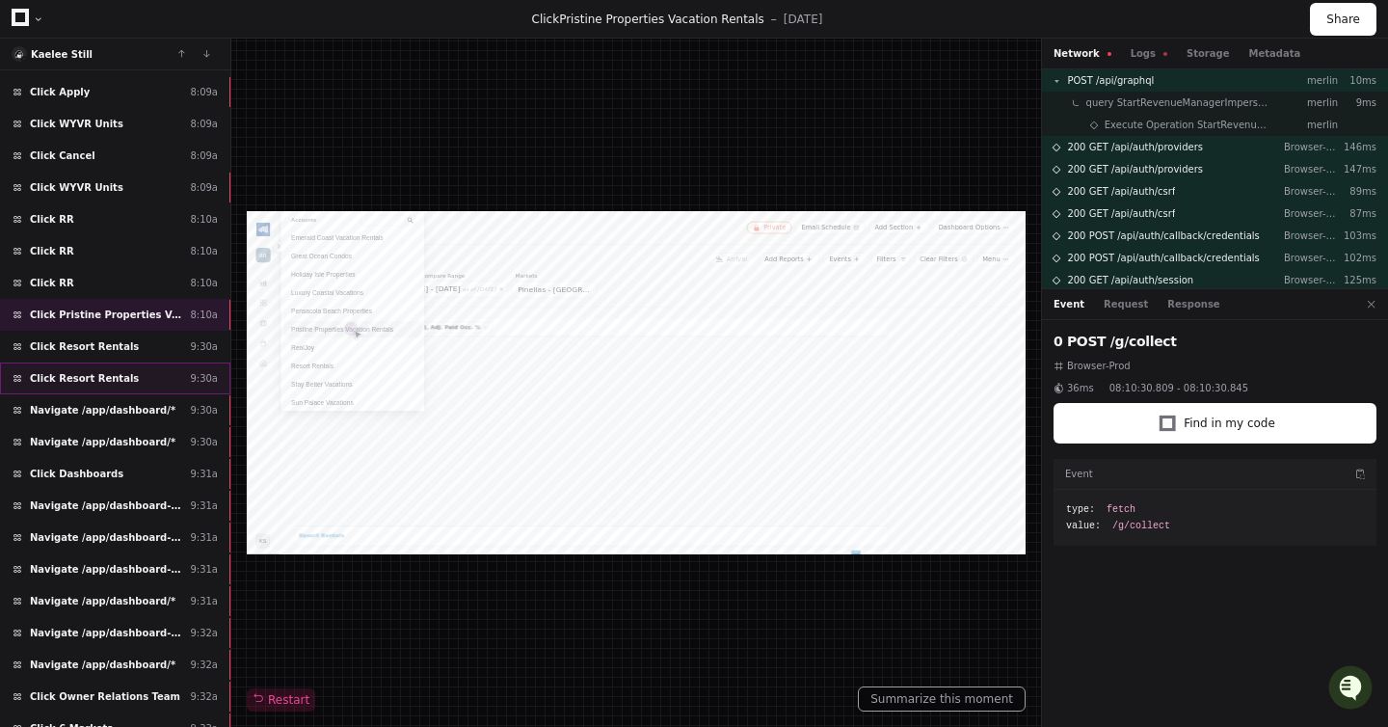
click at [124, 377] on span "Click Resort Rentals" at bounding box center [84, 378] width 109 height 14
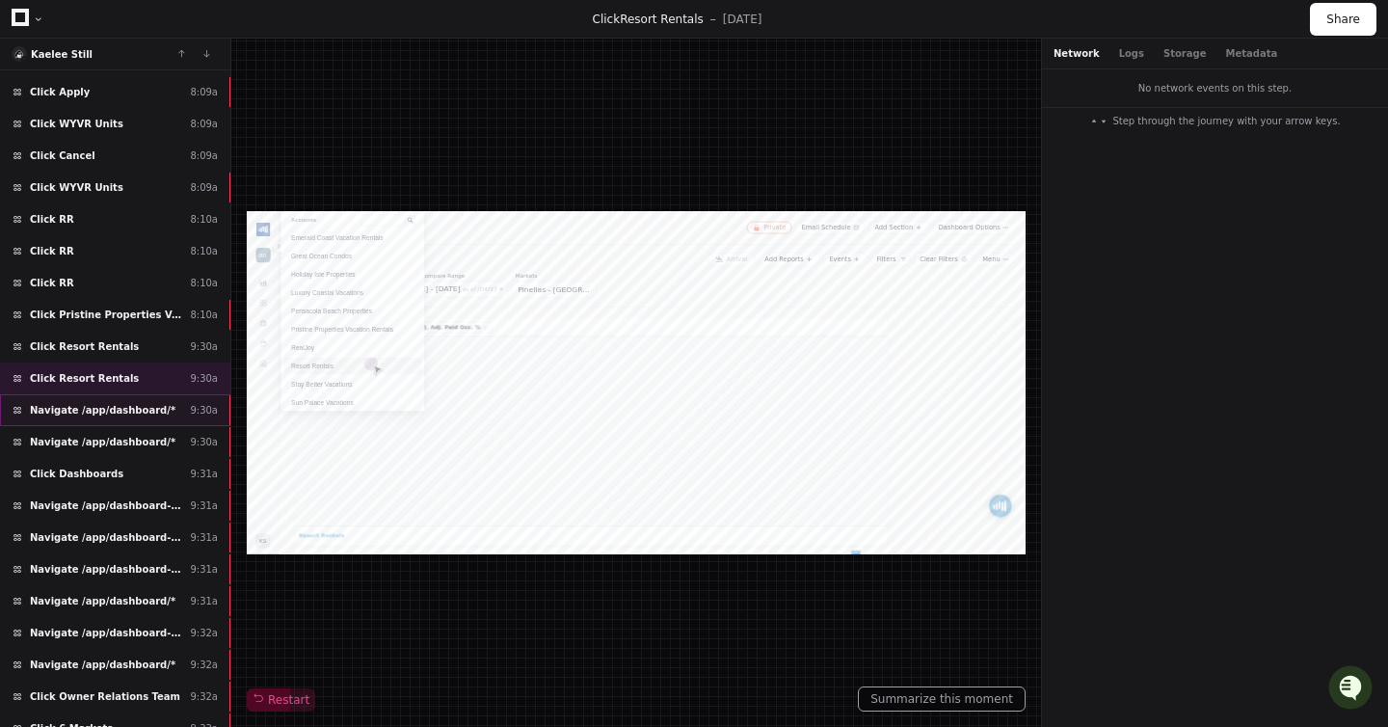
click at [123, 411] on span "Navigate /app/dashboard/*" at bounding box center [103, 410] width 146 height 14
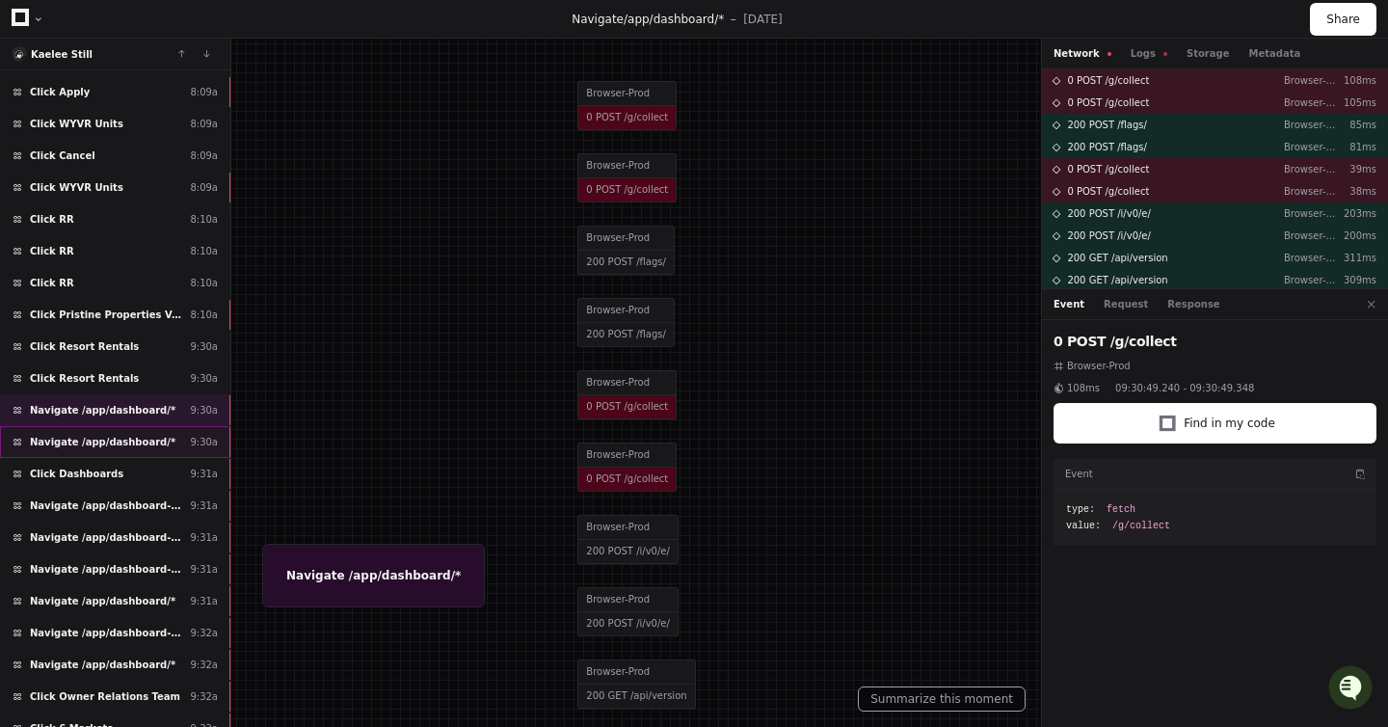
click at [125, 444] on span "Navigate /app/dashboard/*" at bounding box center [103, 442] width 146 height 14
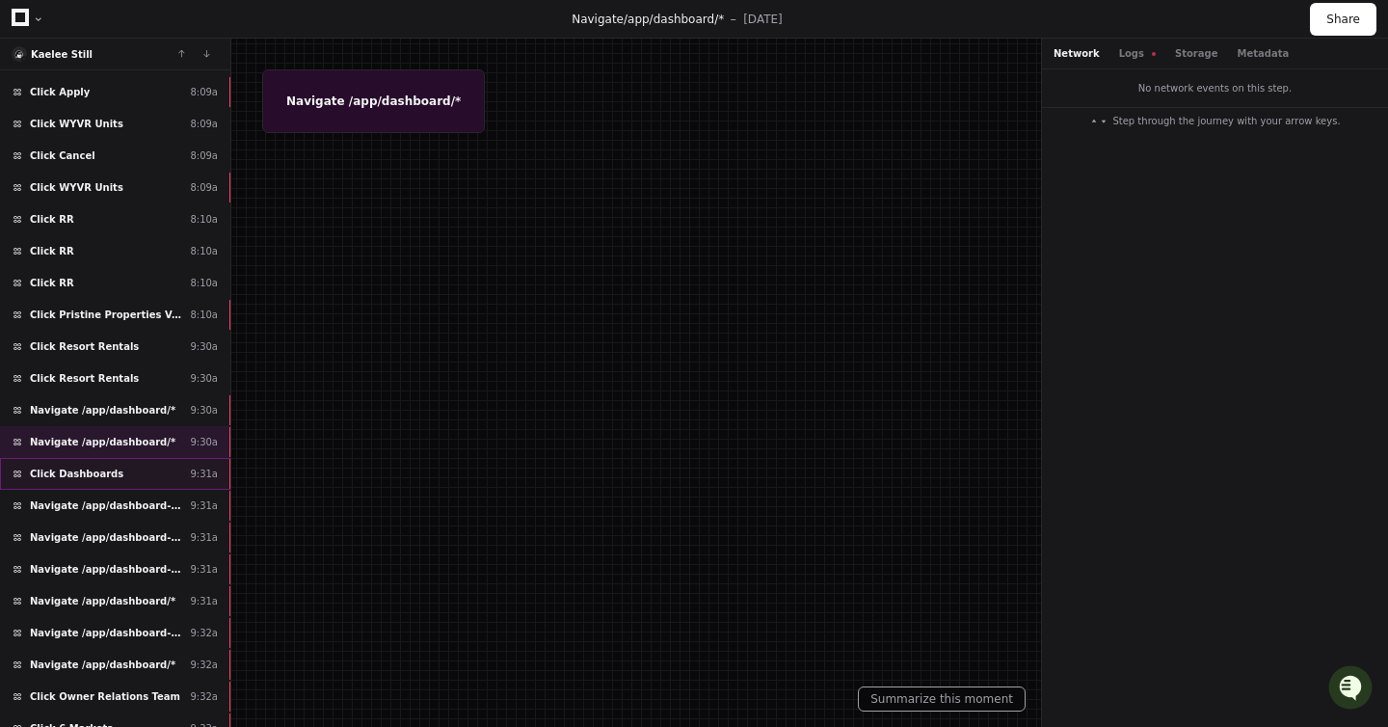
click at [120, 471] on div "Click Dashboards 9:31a" at bounding box center [115, 474] width 230 height 32
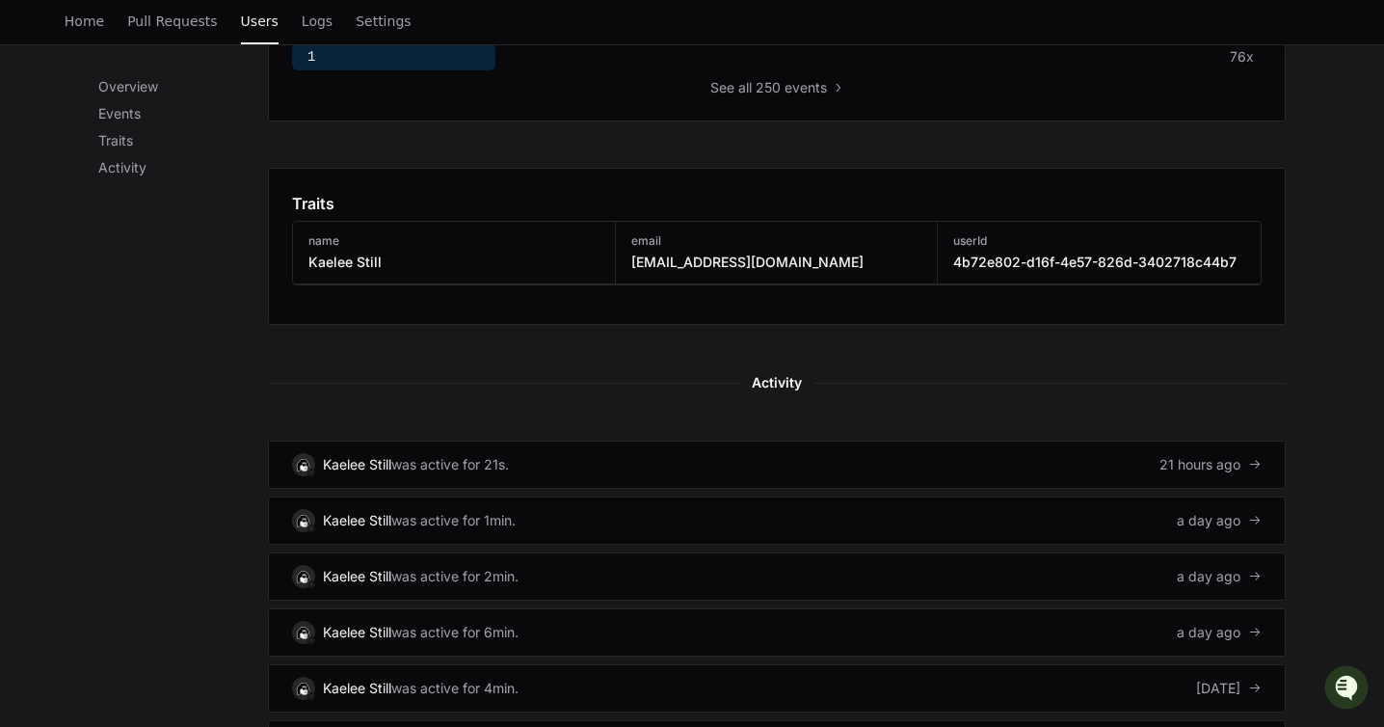
scroll to position [891, 0]
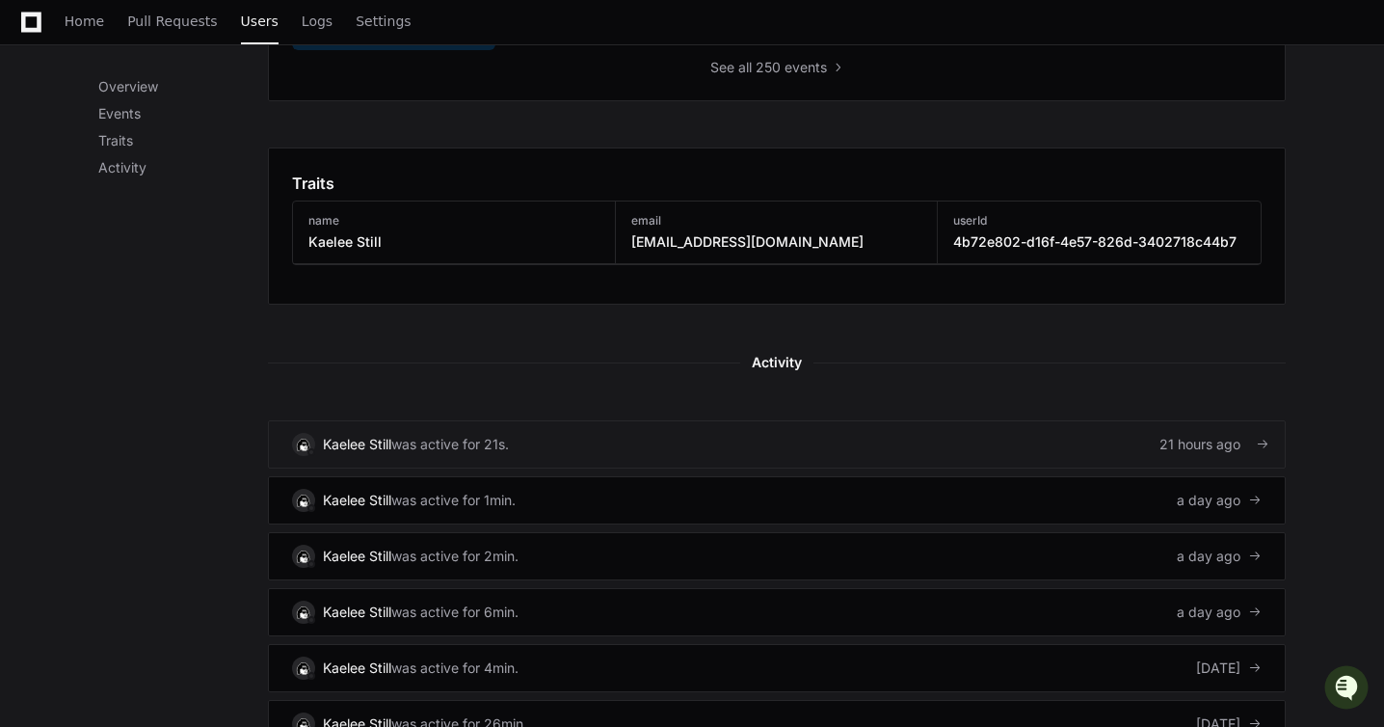
click at [522, 438] on link "Kaelee Still was active for 21s. 21 hours ago" at bounding box center [777, 444] width 1018 height 48
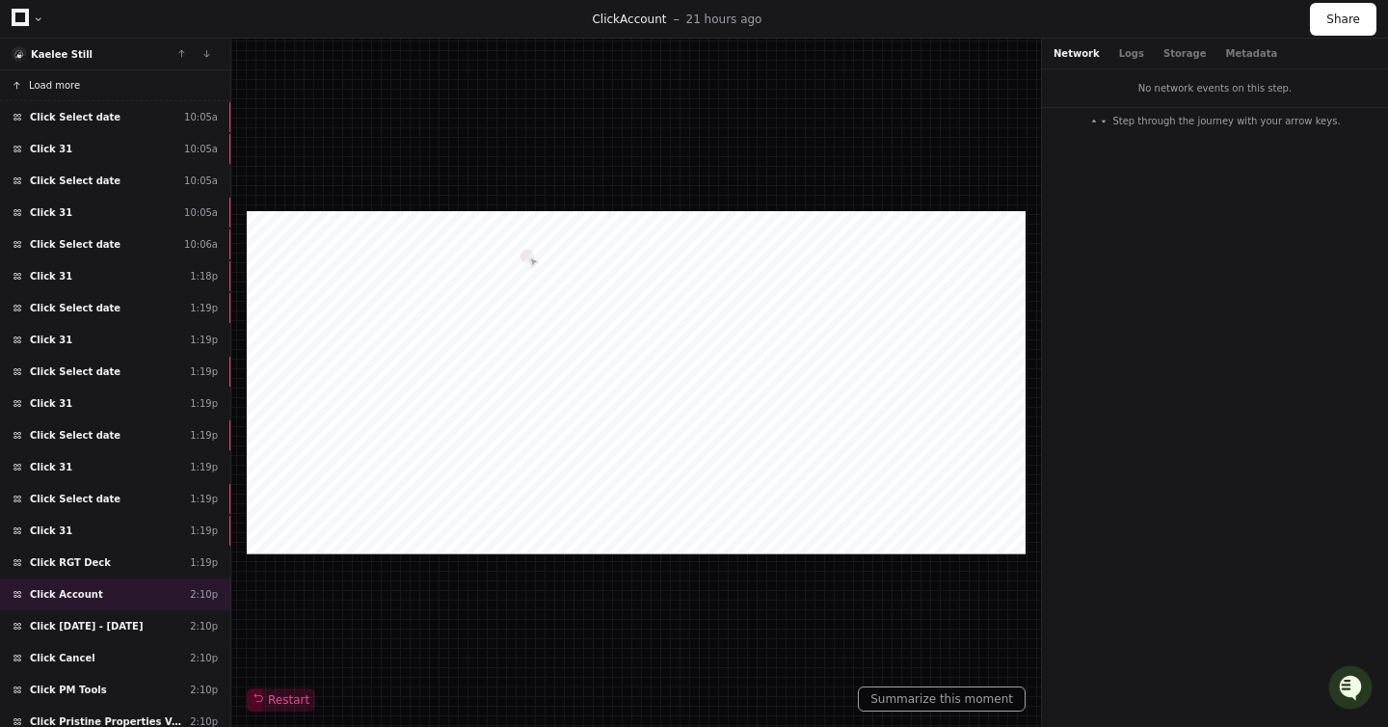
click at [48, 79] on span "Load more" at bounding box center [54, 85] width 51 height 14
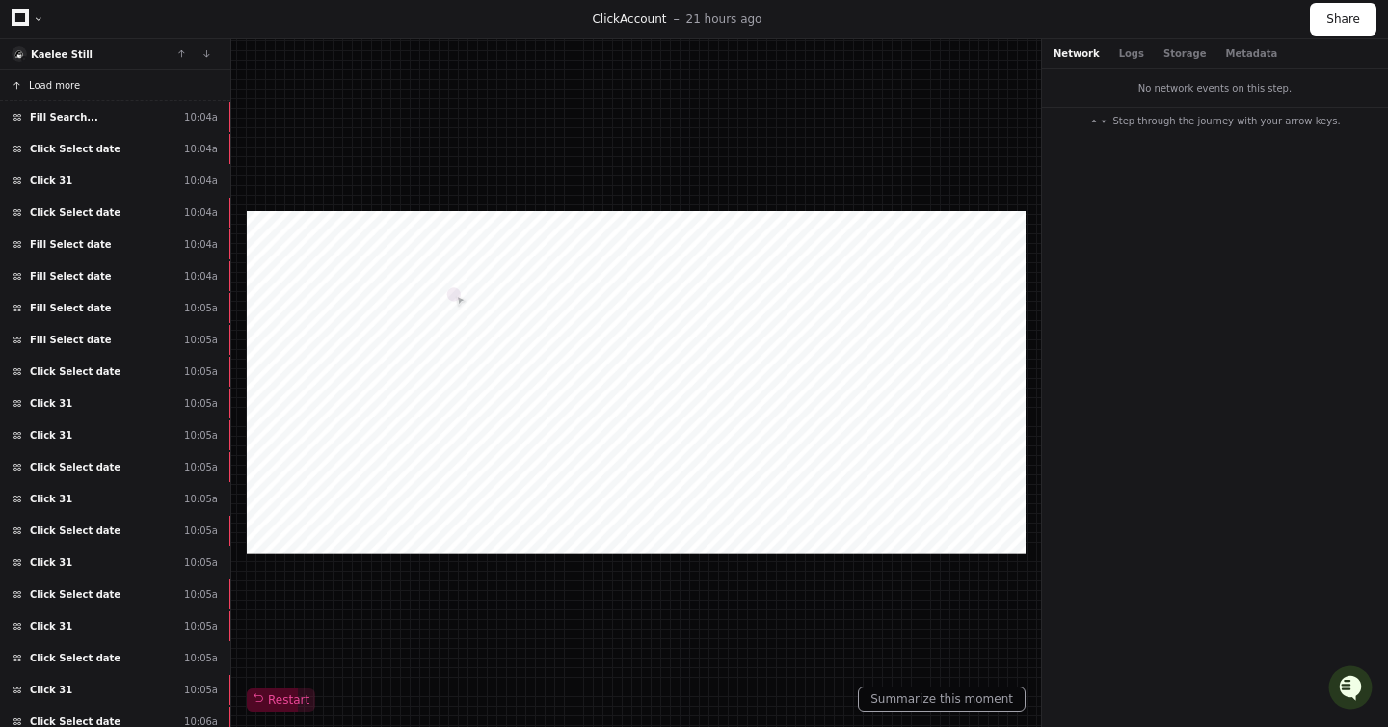
click at [60, 88] on span "Load more" at bounding box center [54, 85] width 51 height 14
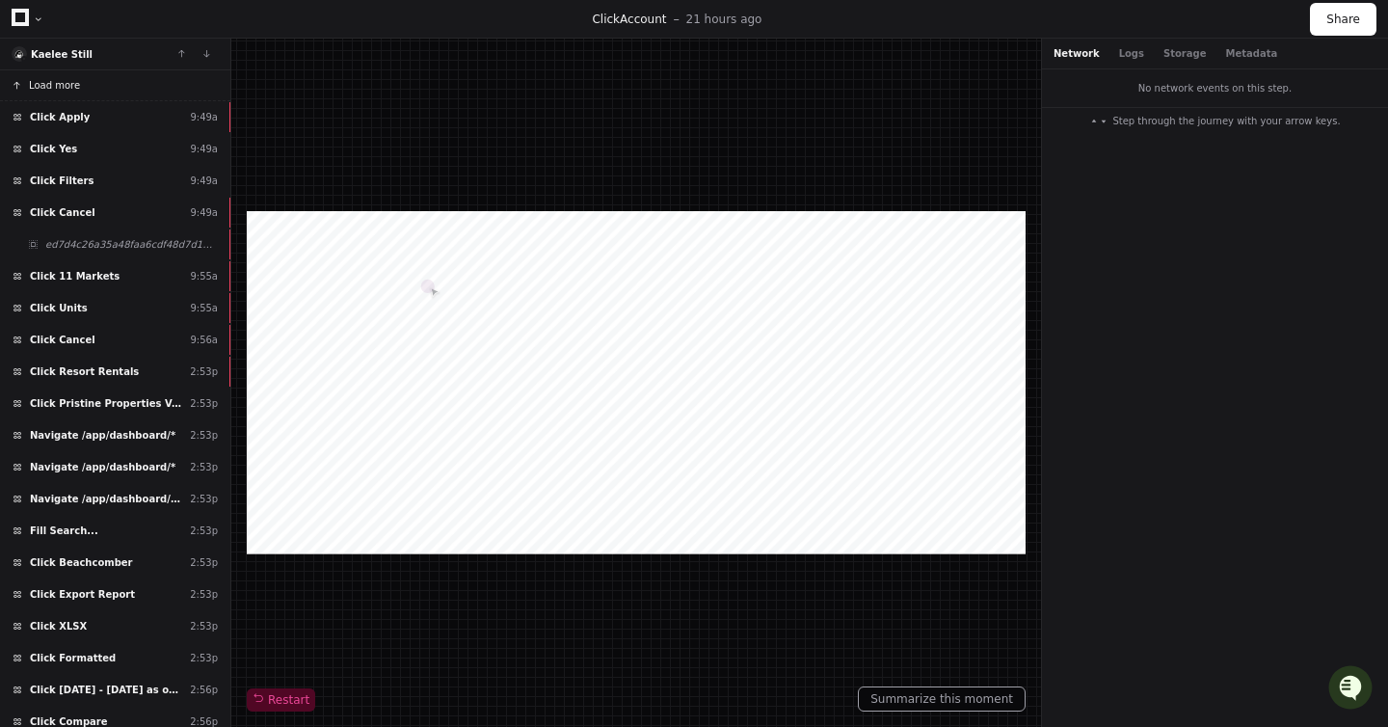
click at [68, 88] on span "Load more" at bounding box center [54, 85] width 51 height 14
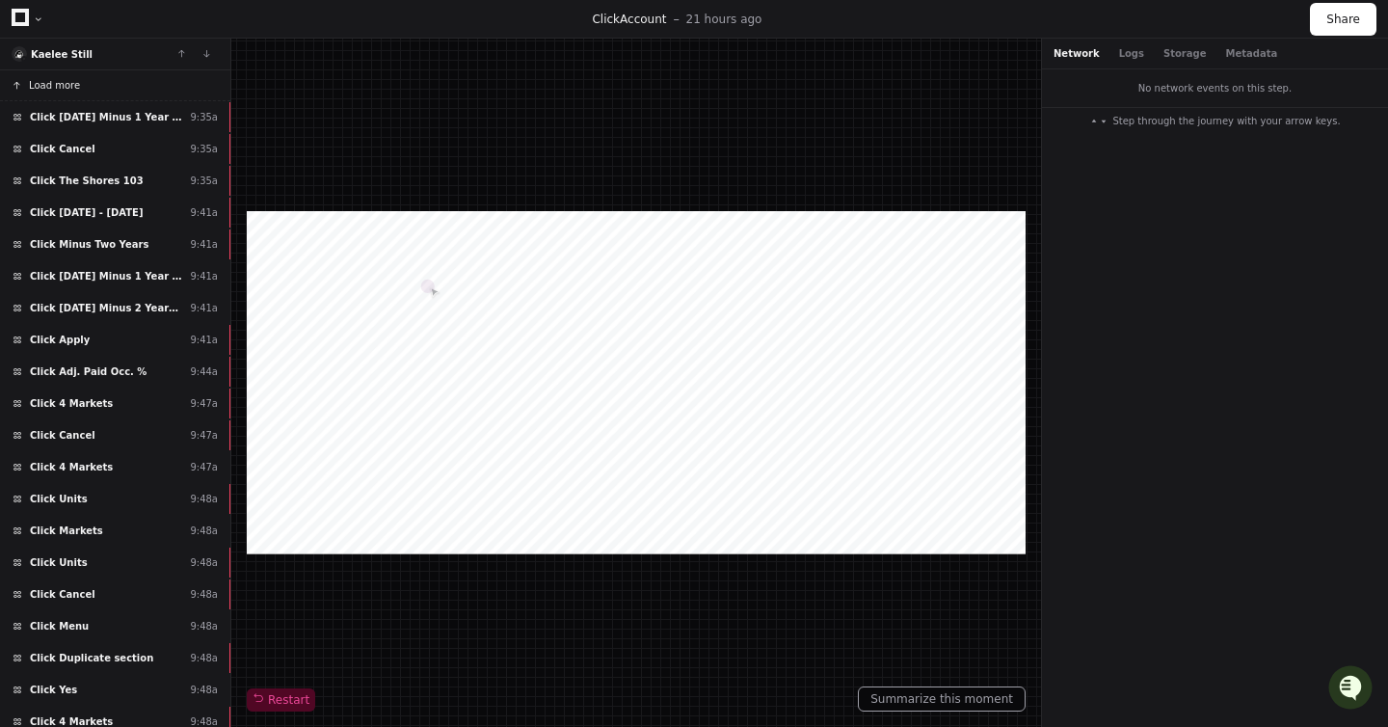
click at [51, 88] on span "Load more" at bounding box center [54, 85] width 51 height 14
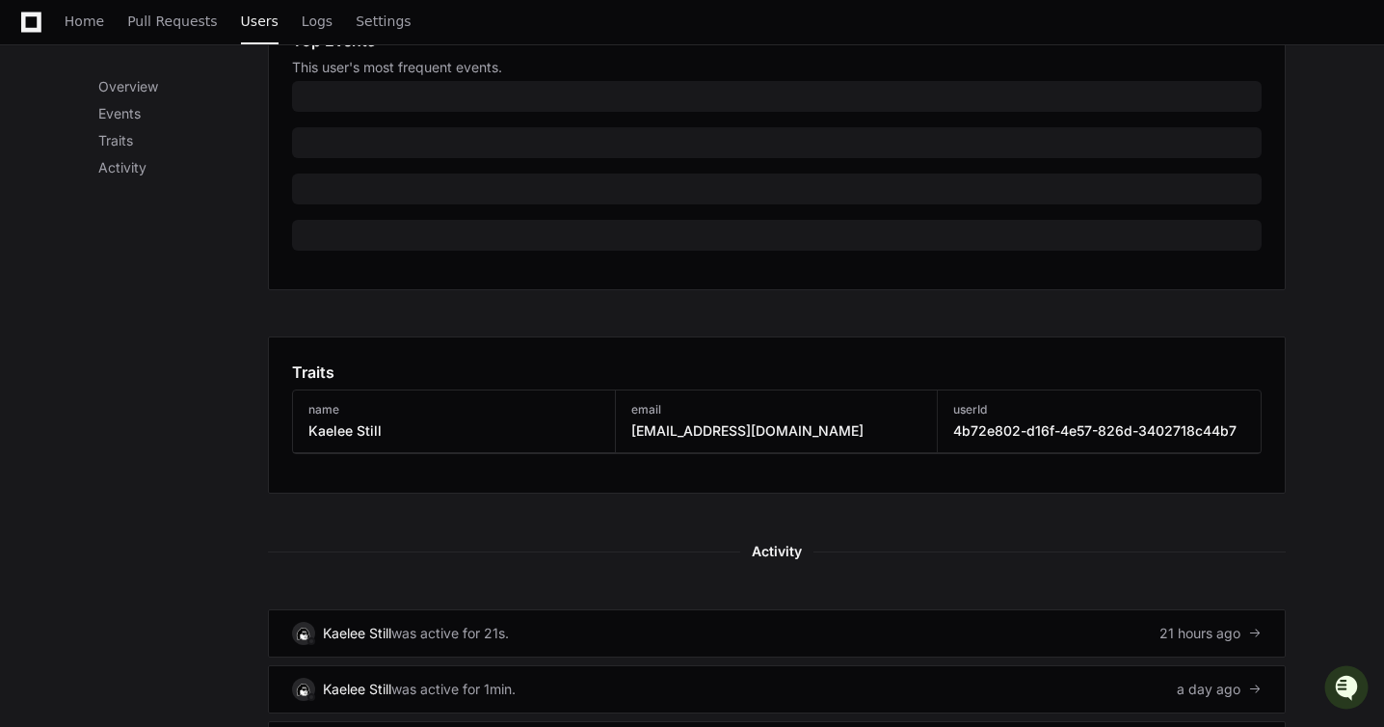
scroll to position [790, 0]
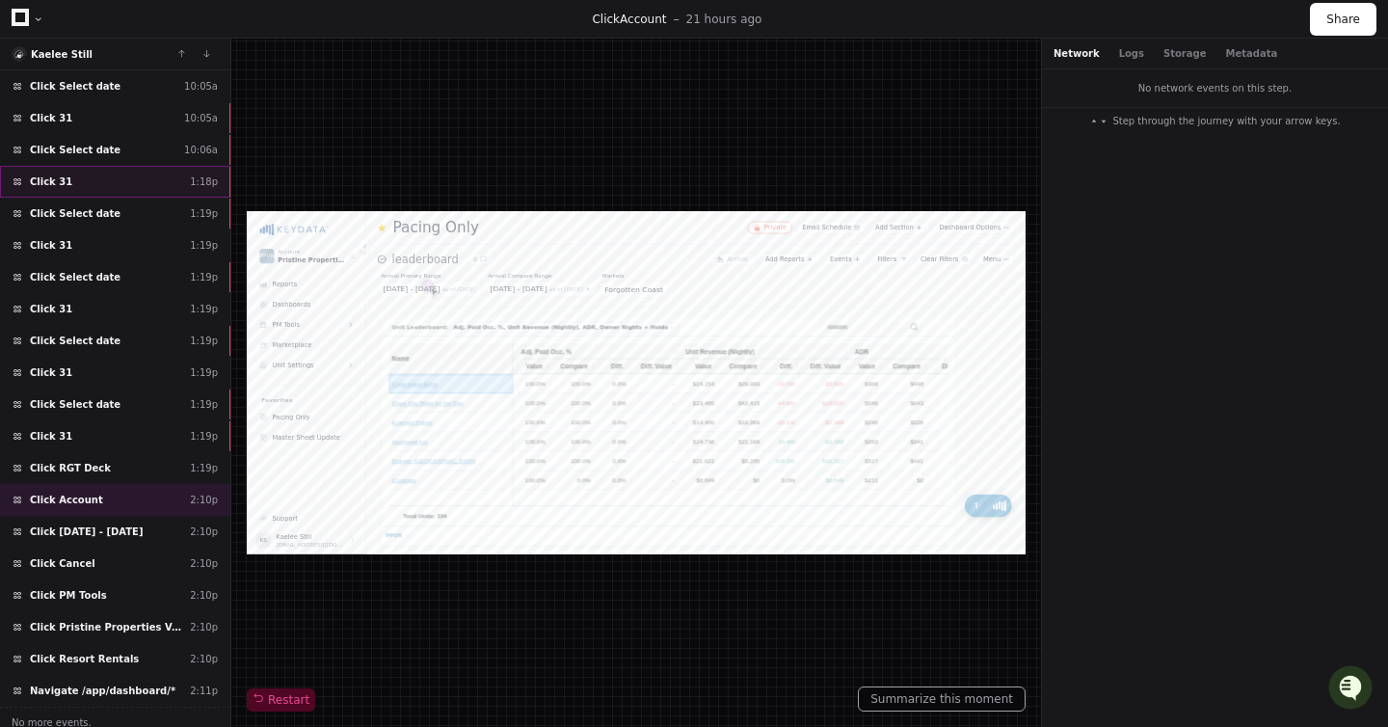
scroll to position [1058, 0]
